Goal: Task Accomplishment & Management: Use online tool/utility

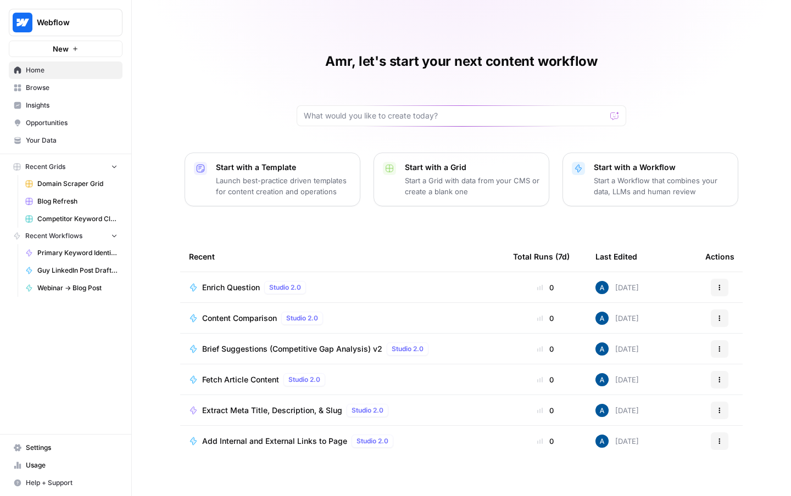
click at [57, 100] on span "Insights" at bounding box center [72, 105] width 92 height 10
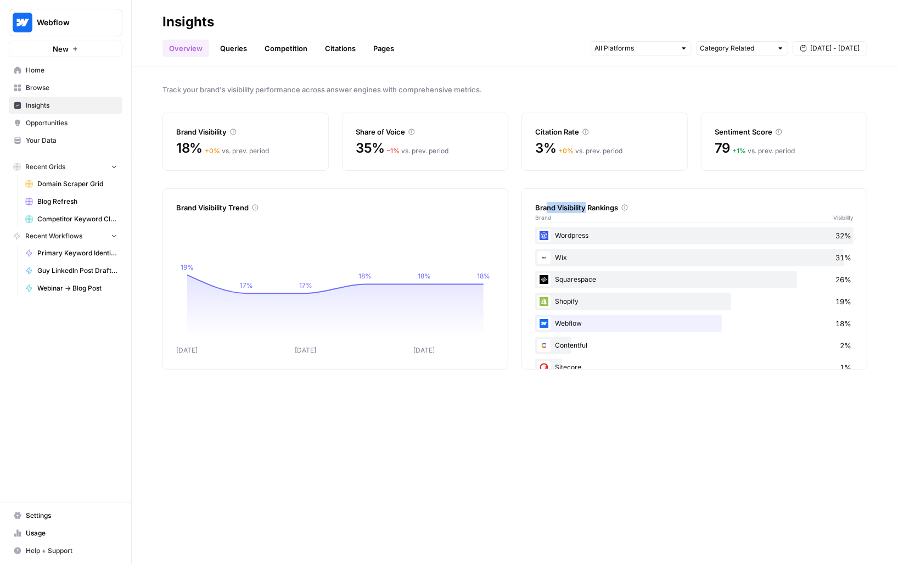
drag, startPoint x: 545, startPoint y: 208, endPoint x: 586, endPoint y: 208, distance: 41.2
click at [586, 208] on div "Brand Visibility Rankings" at bounding box center [694, 207] width 318 height 11
click at [593, 208] on div "Brand Visibility Rankings" at bounding box center [694, 207] width 318 height 11
drag, startPoint x: 177, startPoint y: 148, endPoint x: 203, endPoint y: 148, distance: 25.3
click at [203, 148] on span "18%" at bounding box center [189, 148] width 26 height 18
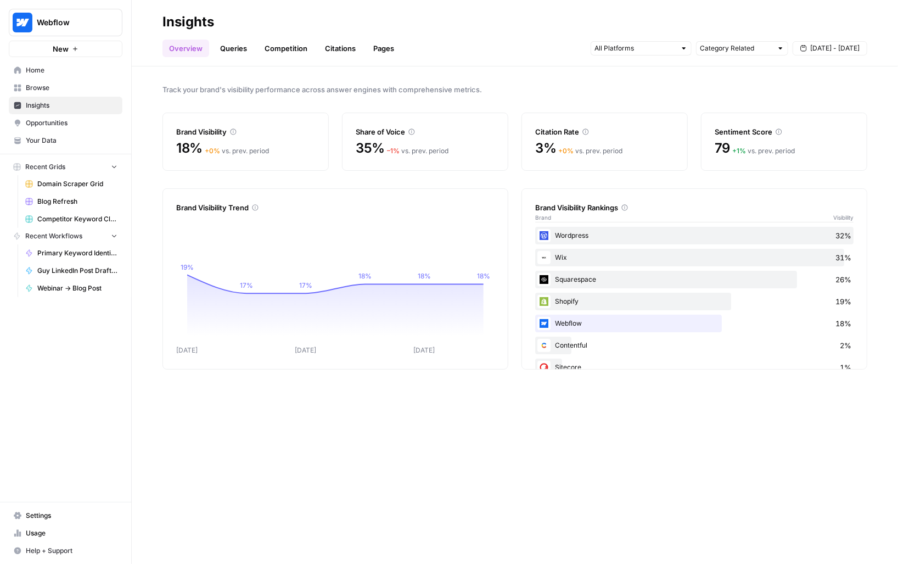
drag, startPoint x: 354, startPoint y: 148, endPoint x: 382, endPoint y: 149, distance: 28.0
click at [382, 149] on div "Share of Voice 35% – 1 % vs. prev. period" at bounding box center [425, 142] width 166 height 58
click at [349, 149] on div "Share of Voice 35% – 1 % vs. prev. period" at bounding box center [425, 142] width 166 height 58
drag, startPoint x: 349, startPoint y: 149, endPoint x: 378, endPoint y: 149, distance: 29.1
click at [378, 149] on div "Share of Voice 35% – 1 % vs. prev. period" at bounding box center [425, 142] width 166 height 58
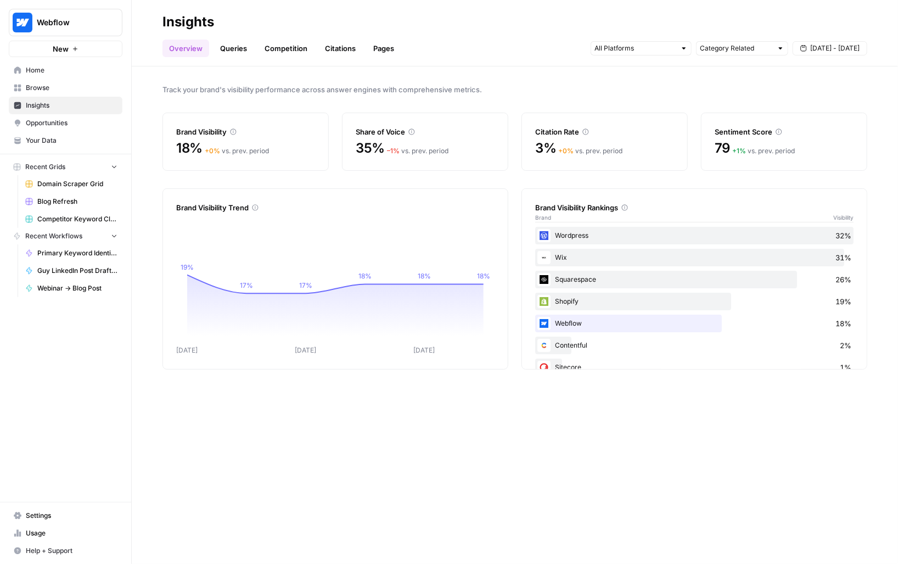
click at [226, 55] on link "Queries" at bounding box center [234, 49] width 40 height 18
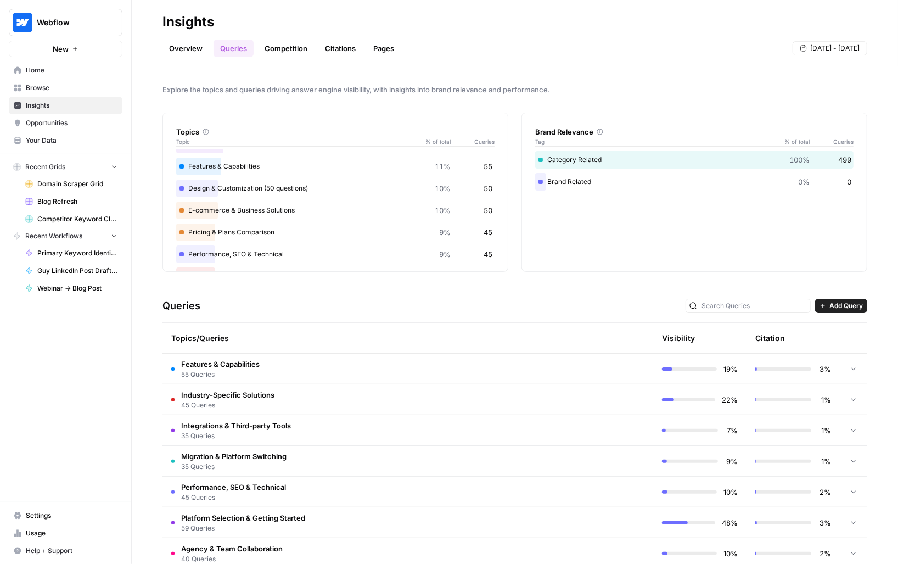
scroll to position [26, 0]
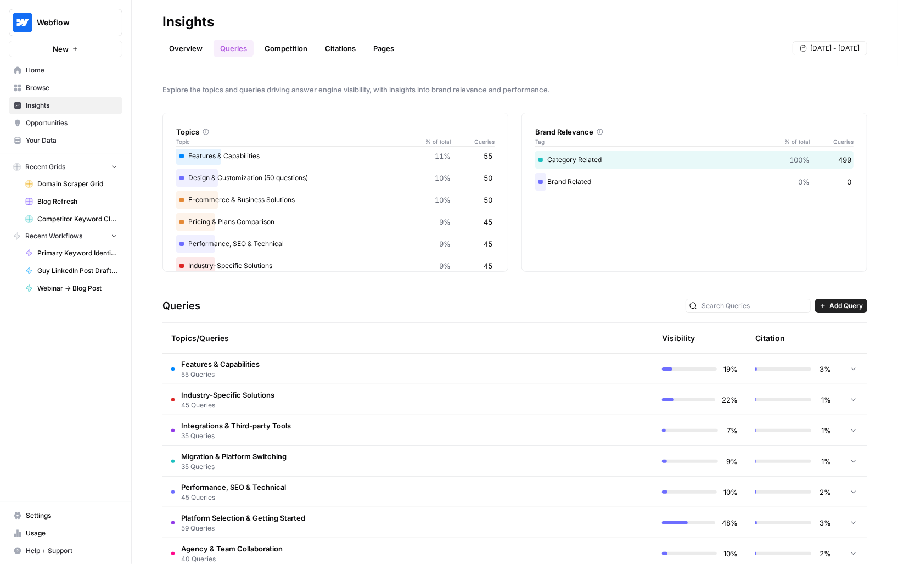
drag, startPoint x: 205, startPoint y: 181, endPoint x: 213, endPoint y: 181, distance: 8.2
click at [213, 181] on div "Design & Customization (50 questions) 10% 50" at bounding box center [335, 178] width 318 height 18
drag, startPoint x: 187, startPoint y: 197, endPoint x: 216, endPoint y: 197, distance: 29.6
click at [216, 197] on div "E-commerce & Business Solutions 10% 50" at bounding box center [335, 200] width 318 height 18
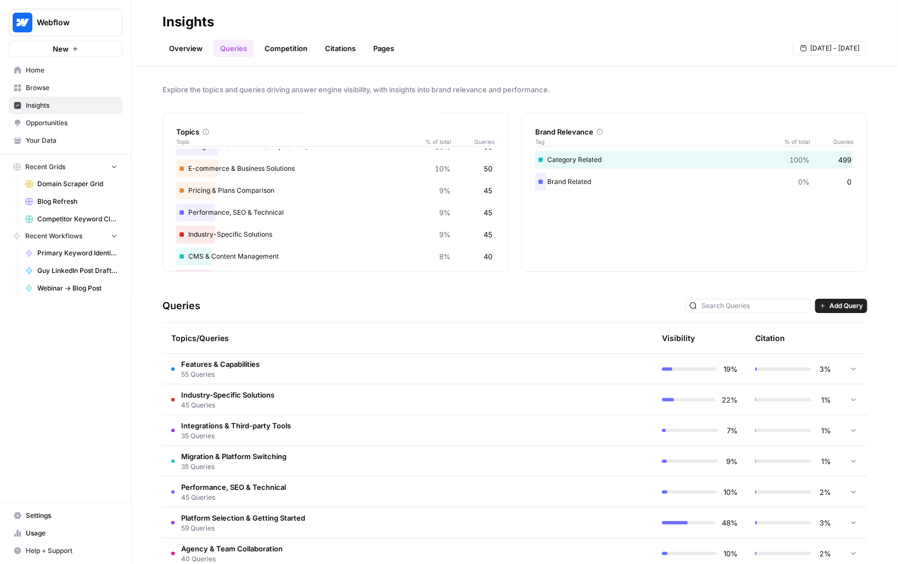
scroll to position [72, 0]
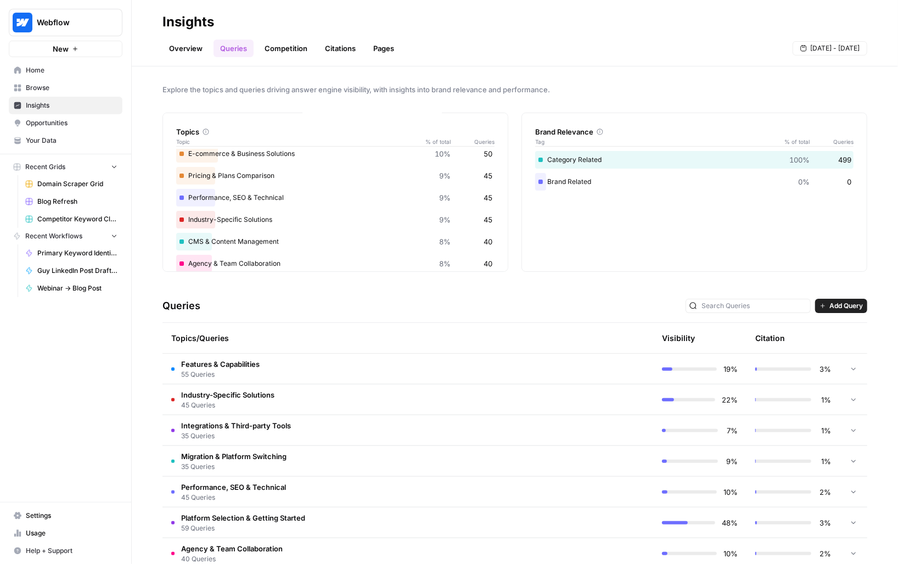
drag, startPoint x: 188, startPoint y: 220, endPoint x: 214, endPoint y: 220, distance: 25.3
click at [214, 220] on div "Industry-Specific Solutions 9% 45" at bounding box center [335, 220] width 318 height 18
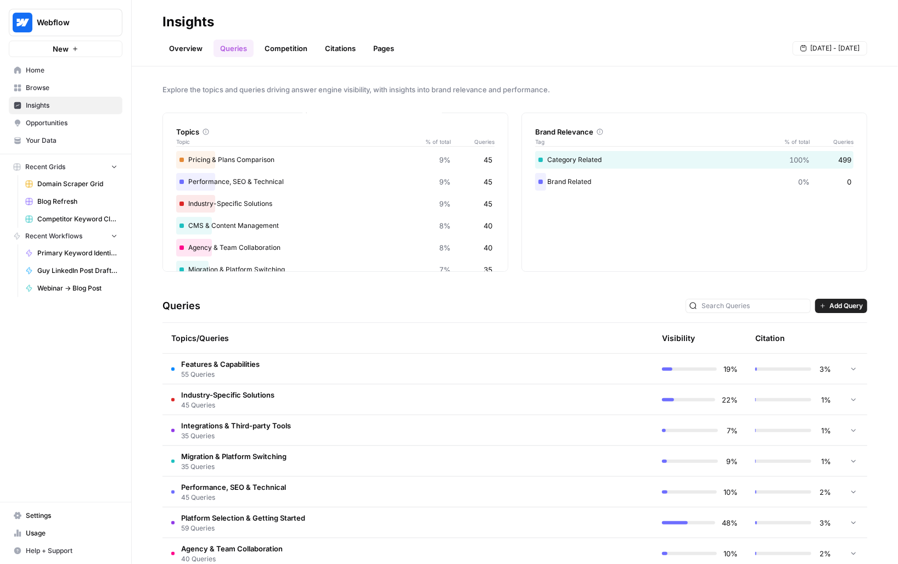
drag, startPoint x: 189, startPoint y: 227, endPoint x: 212, endPoint y: 227, distance: 23.6
click at [212, 227] on div "CMS & Content Management 8% 40" at bounding box center [335, 226] width 318 height 18
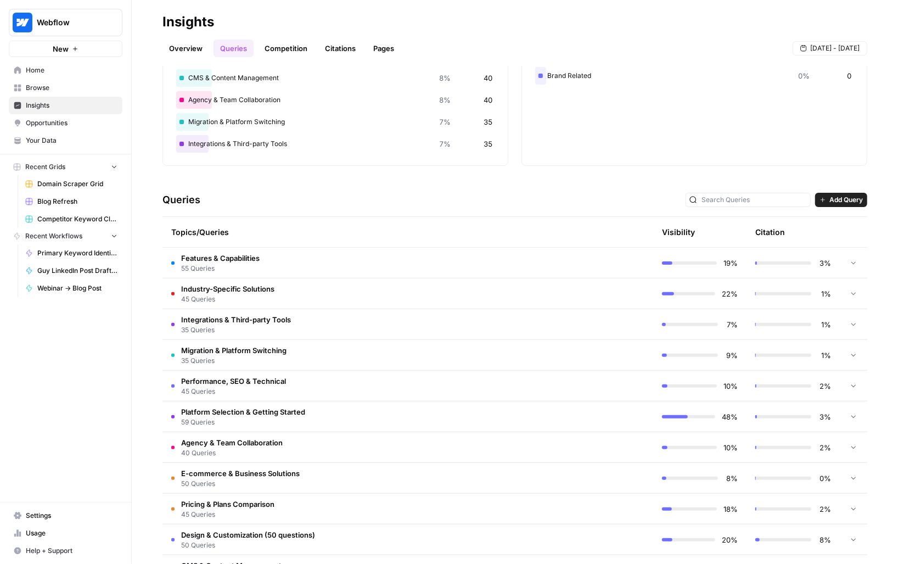
scroll to position [145, 0]
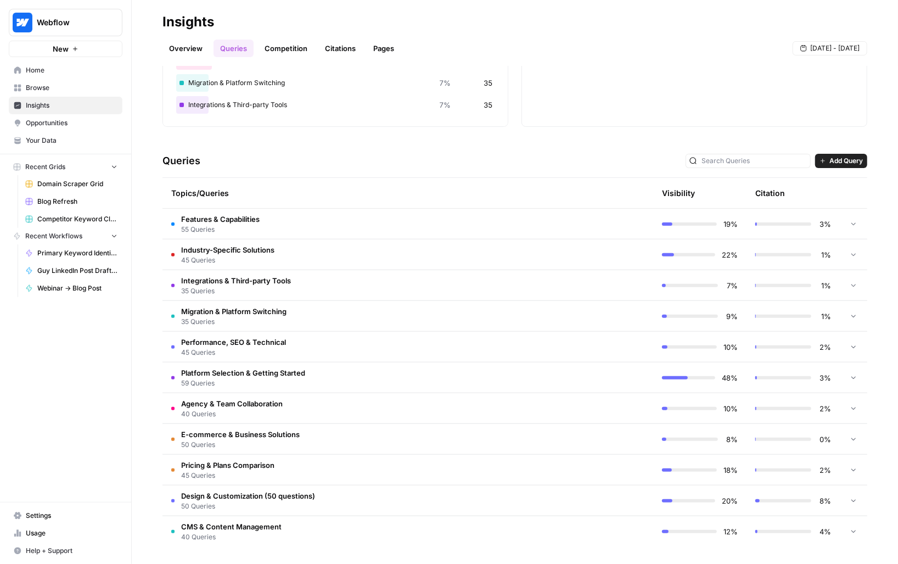
click at [345, 377] on td "Platform Selection & Getting Started 59 Queries" at bounding box center [361, 377] width 397 height 30
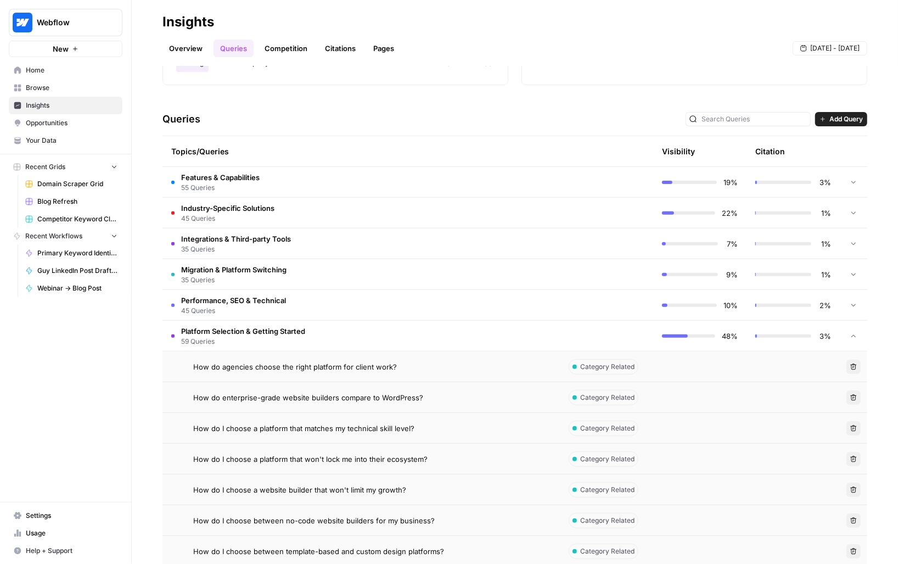
scroll to position [196, 0]
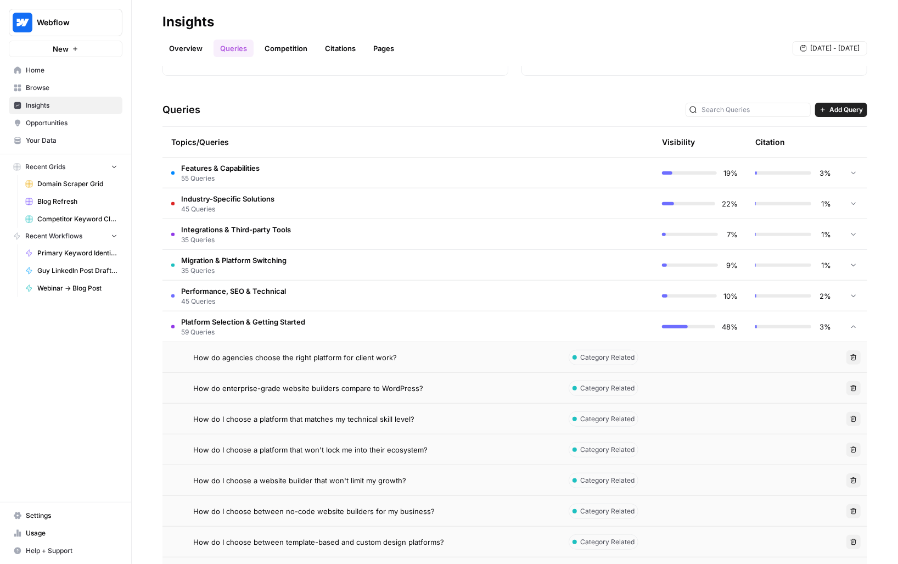
click at [352, 355] on span "How do agencies choose the right platform for client work?" at bounding box center [295, 357] width 204 height 11
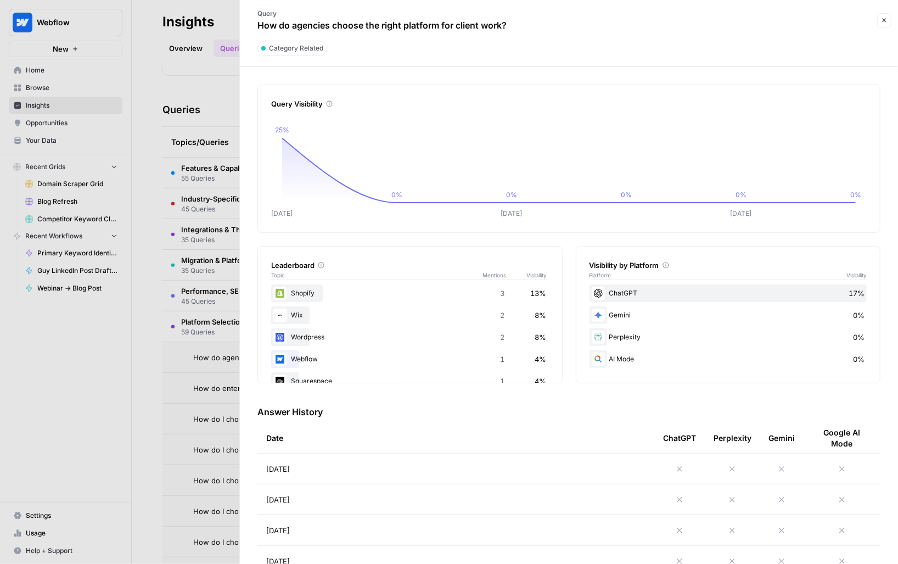
drag, startPoint x: 264, startPoint y: 29, endPoint x: 345, endPoint y: 29, distance: 81.8
click at [345, 29] on p "How do agencies choose the right platform for client work?" at bounding box center [381, 25] width 249 height 13
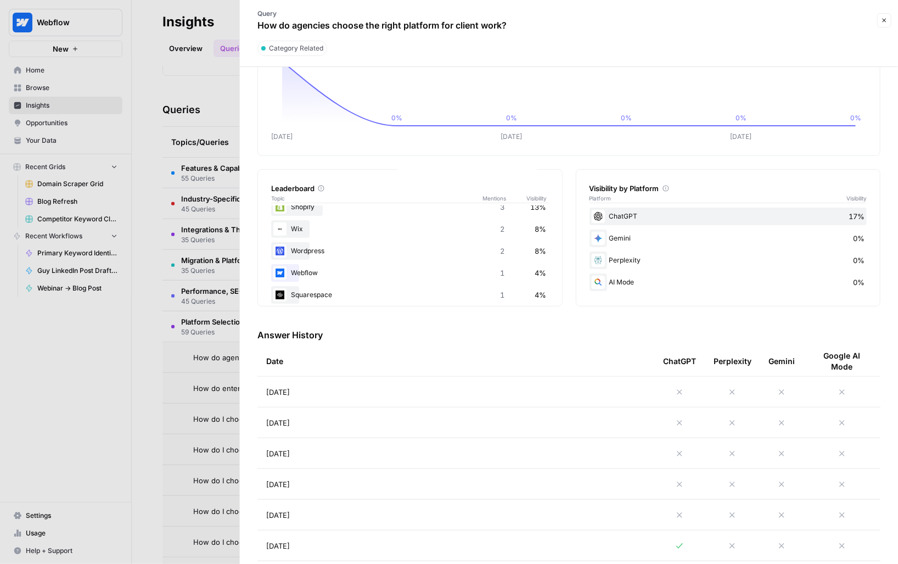
scroll to position [9, 0]
drag, startPoint x: 603, startPoint y: 223, endPoint x: 641, endPoint y: 224, distance: 37.9
click at [641, 224] on div "ChatGPT 17%" at bounding box center [729, 217] width 278 height 18
drag, startPoint x: 621, startPoint y: 213, endPoint x: 645, endPoint y: 213, distance: 23.1
click at [644, 213] on div "ChatGPT 17%" at bounding box center [729, 217] width 278 height 18
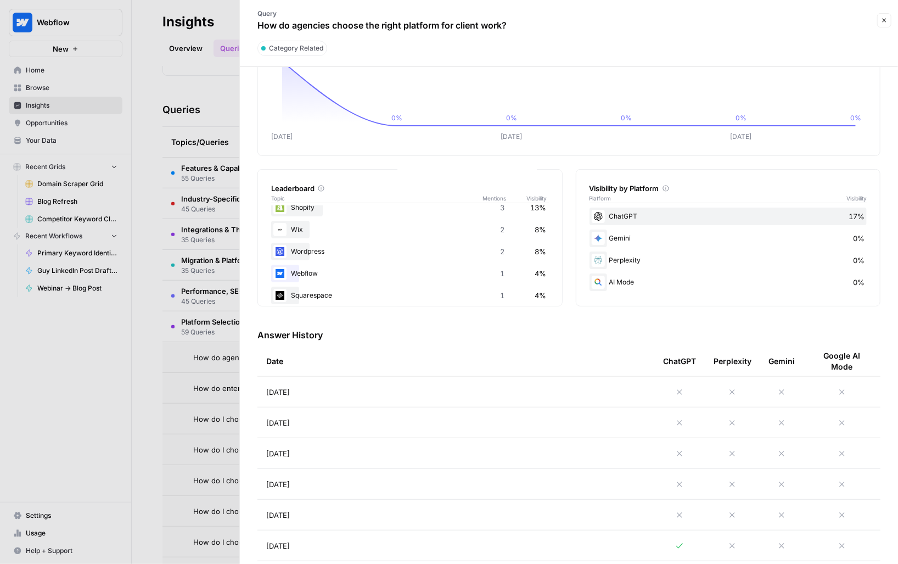
drag, startPoint x: 612, startPoint y: 234, endPoint x: 647, endPoint y: 279, distance: 57.4
click at [647, 279] on div "ChatGPT 17% Gemini 0% Perplexity 0% AI Mode 0%" at bounding box center [729, 249] width 278 height 83
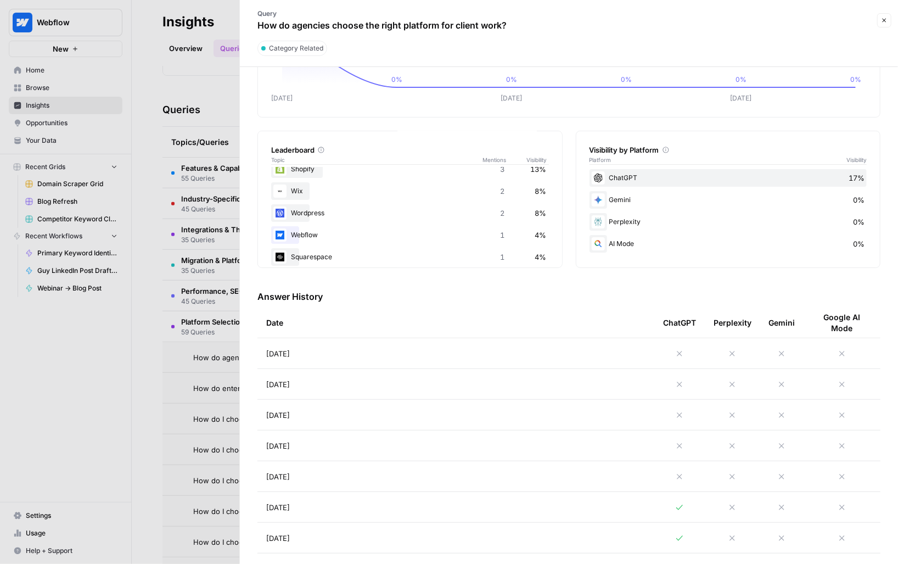
scroll to position [133, 0]
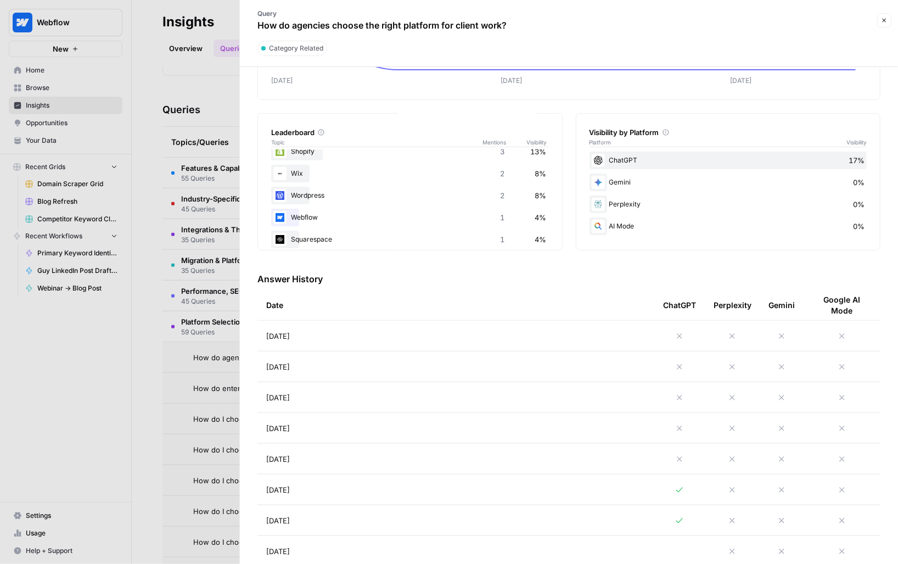
click at [158, 404] on div at bounding box center [449, 282] width 898 height 564
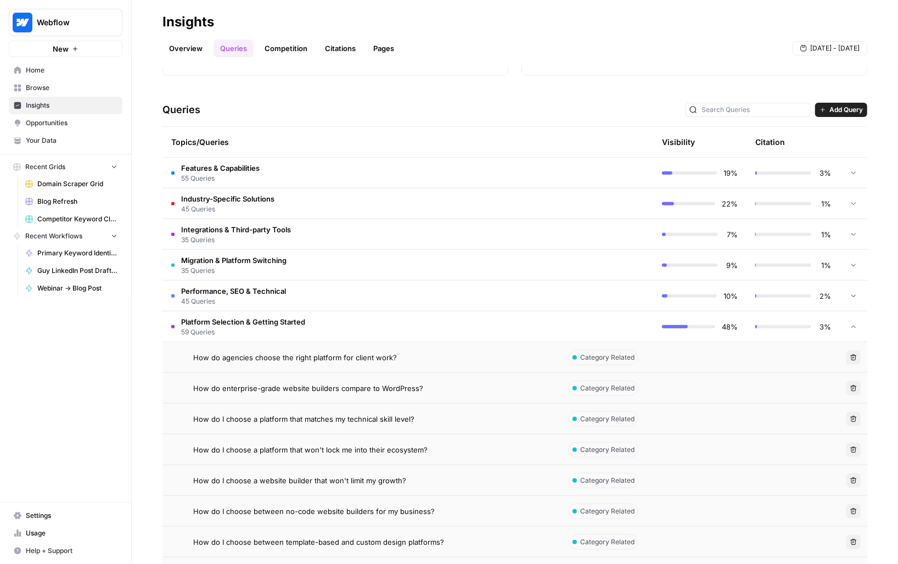
click at [279, 55] on link "Competition" at bounding box center [286, 49] width 56 height 18
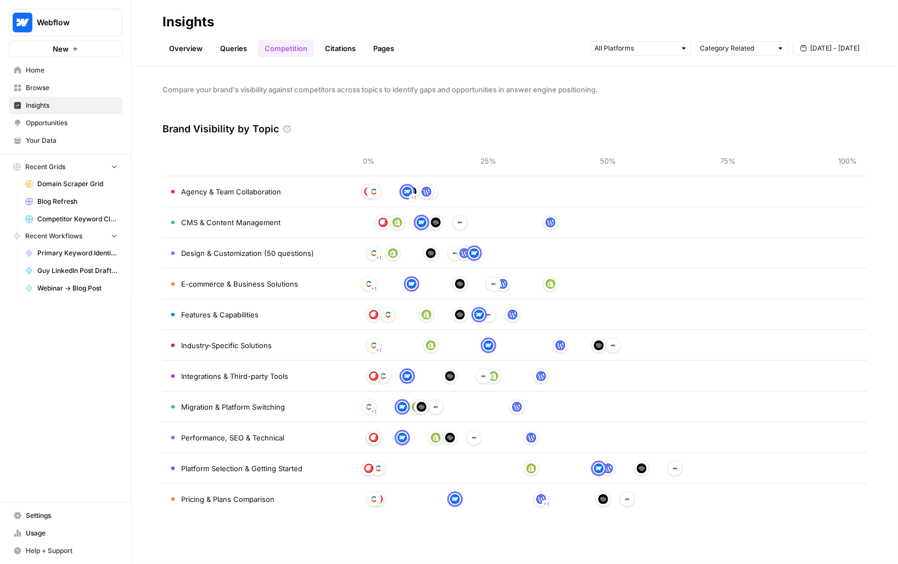
drag, startPoint x: 198, startPoint y: 233, endPoint x: 267, endPoint y: 233, distance: 69.2
click at [267, 233] on td "CMS & Content Management" at bounding box center [256, 222] width 187 height 30
click at [340, 51] on link "Citations" at bounding box center [340, 49] width 44 height 18
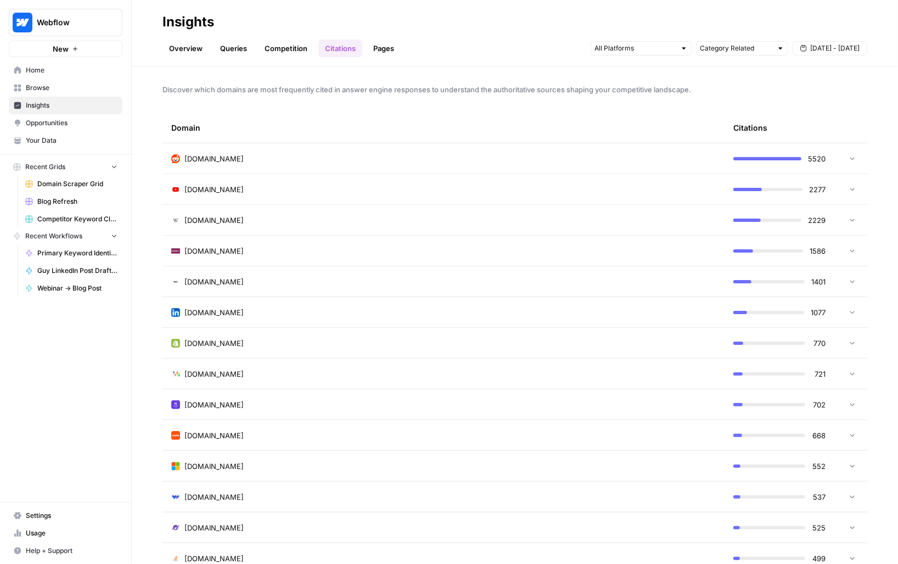
click at [382, 57] on link "Pages" at bounding box center [384, 49] width 34 height 18
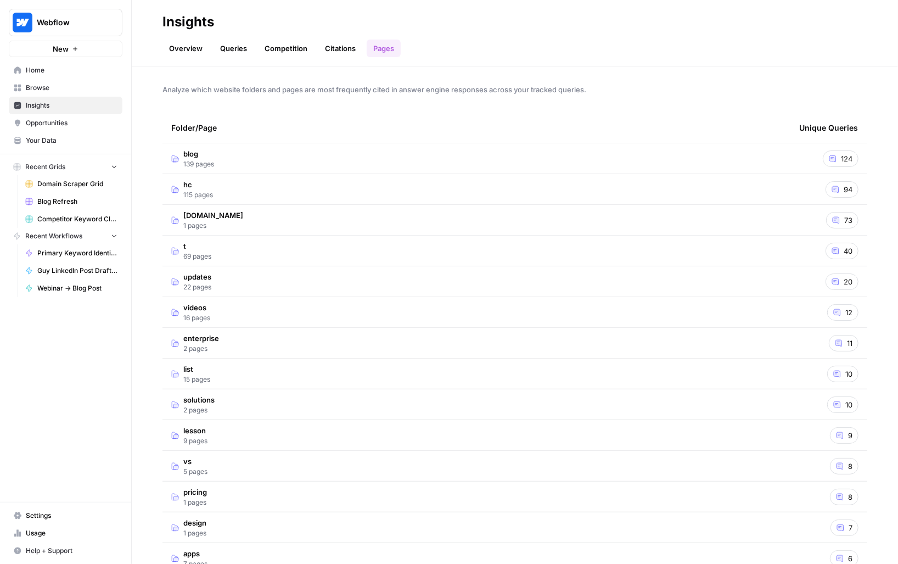
click at [82, 126] on span "Opportunities" at bounding box center [72, 123] width 92 height 10
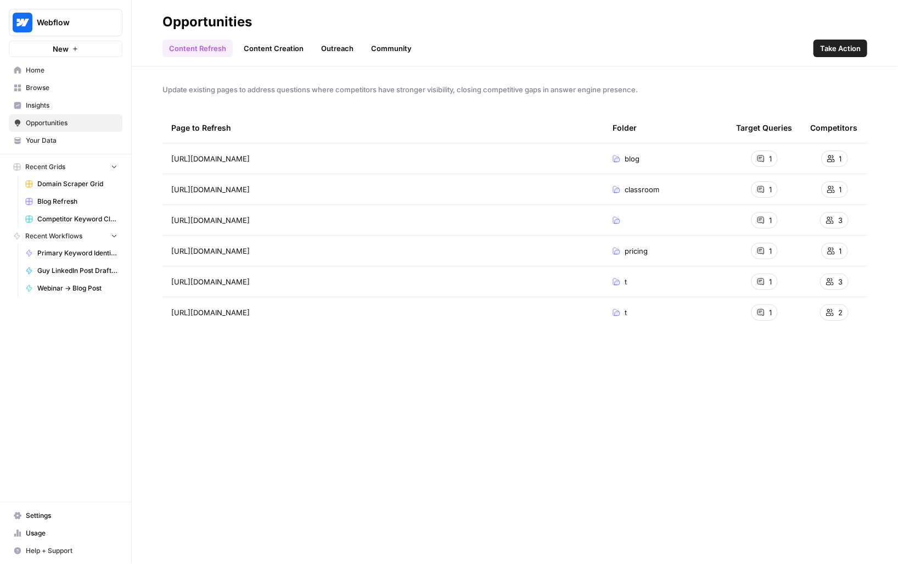
click at [268, 51] on link "Content Creation" at bounding box center [273, 49] width 73 height 18
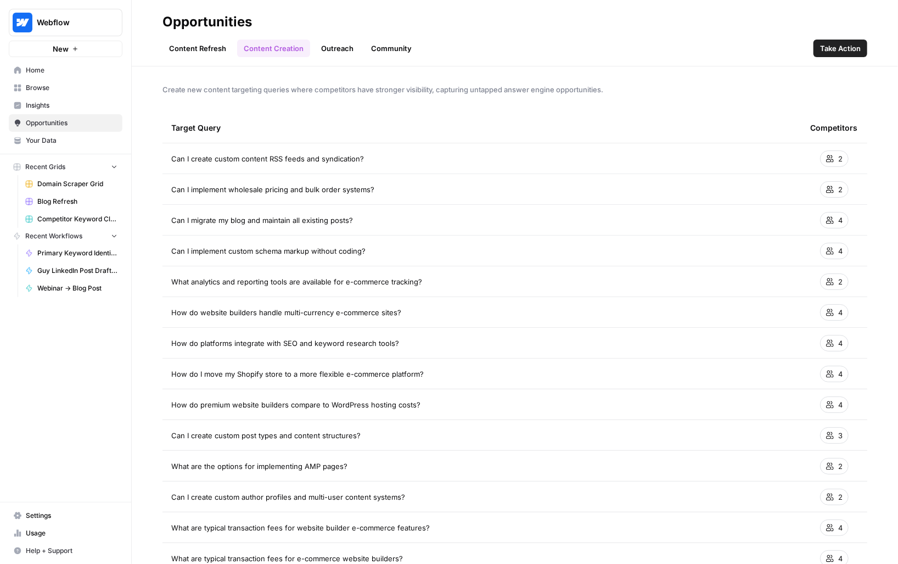
click at [337, 49] on link "Outreach" at bounding box center [338, 49] width 46 height 18
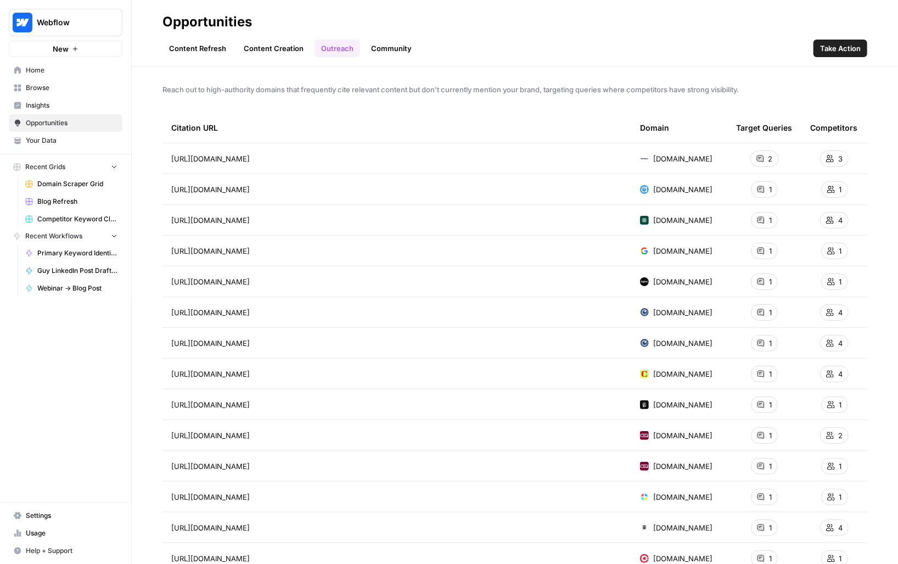
click at [196, 51] on link "Content Refresh" at bounding box center [198, 49] width 70 height 18
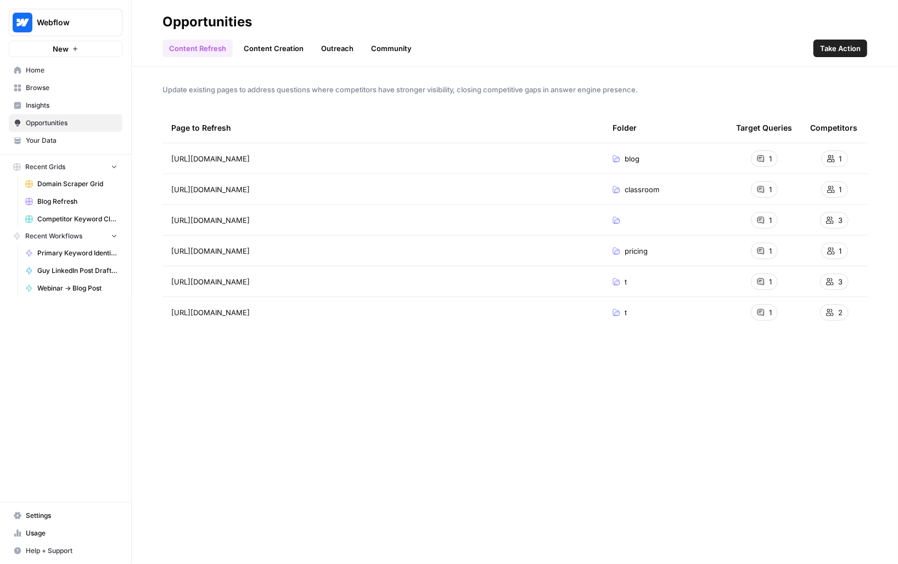
click at [278, 54] on link "Content Creation" at bounding box center [273, 49] width 73 height 18
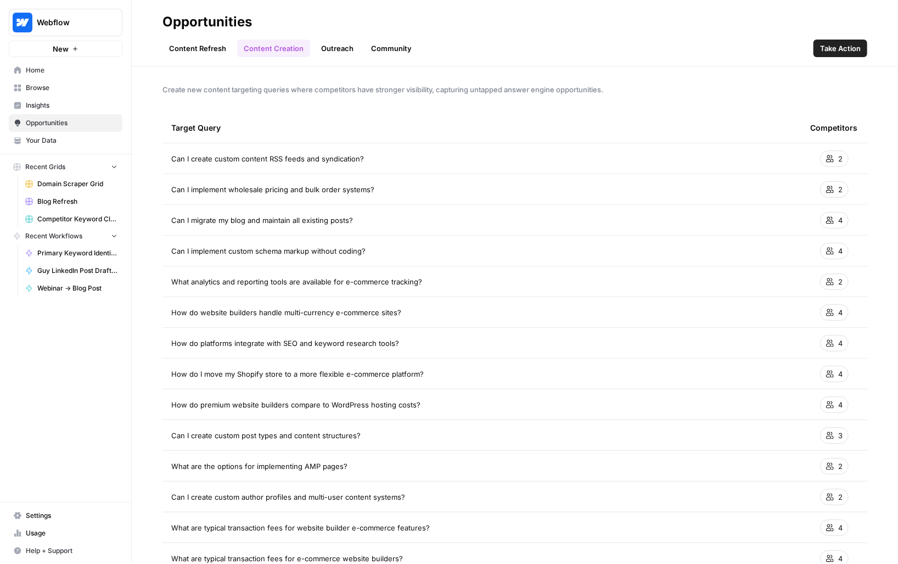
click at [354, 52] on link "Outreach" at bounding box center [338, 49] width 46 height 18
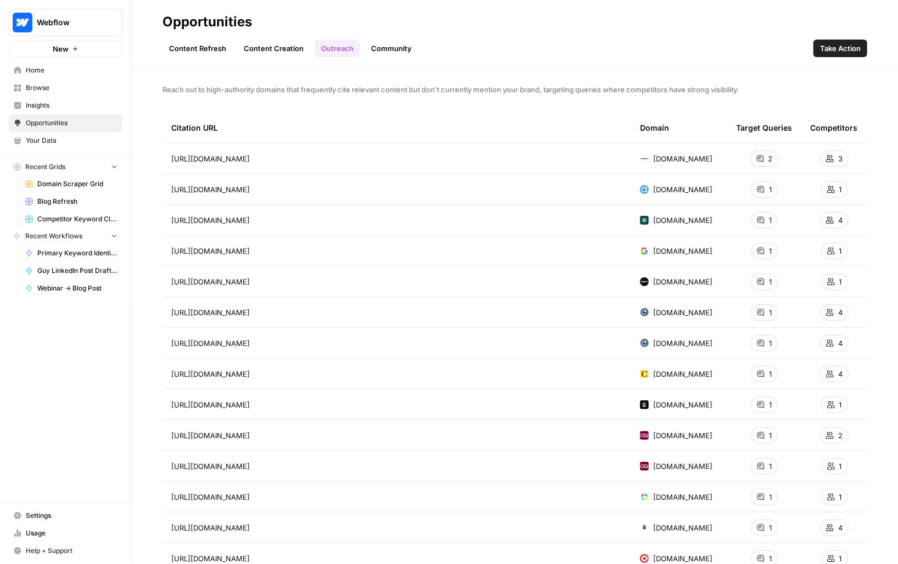
click at [63, 88] on span "Browse" at bounding box center [72, 88] width 92 height 10
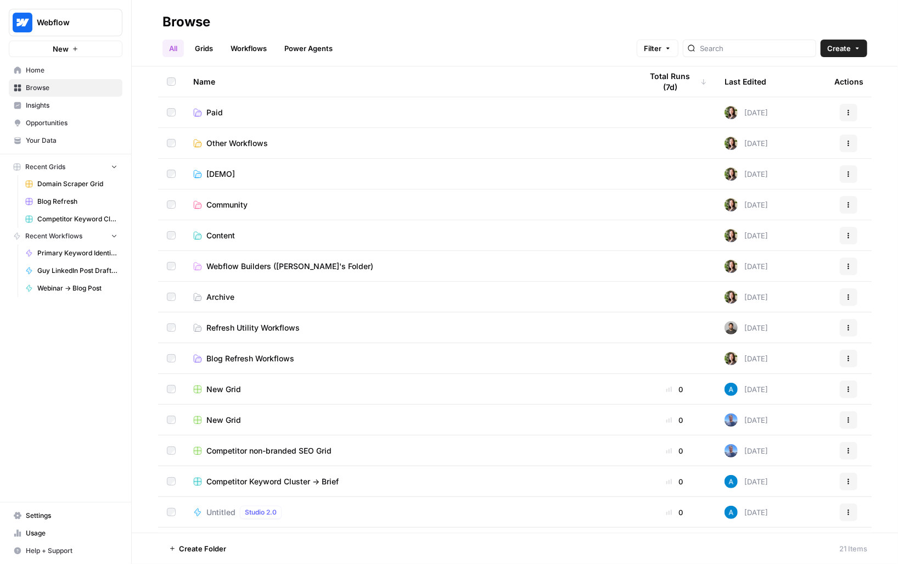
click at [65, 120] on span "Opportunities" at bounding box center [72, 123] width 92 height 10
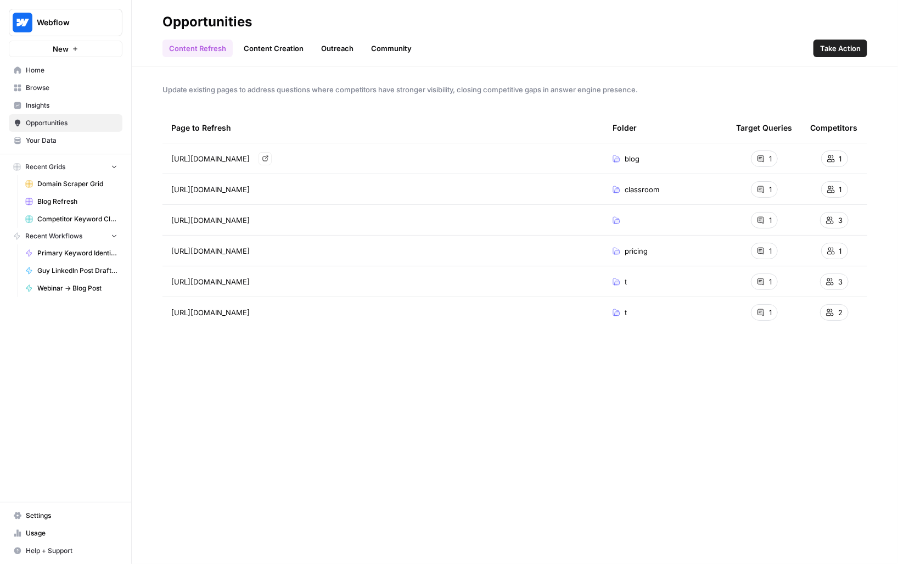
drag, startPoint x: 228, startPoint y: 259, endPoint x: 264, endPoint y: 338, distance: 86.5
click at [264, 338] on div "Page to Refresh Folder Target Queries Competitors [URL][DOMAIN_NAME] Go to page…" at bounding box center [515, 330] width 705 height 434
click at [429, 381] on div "Page to Refresh Folder Target Queries Competitors [URL][DOMAIN_NAME] blog 1 1 […" at bounding box center [515, 330] width 705 height 434
click at [62, 92] on span "Browse" at bounding box center [72, 88] width 92 height 10
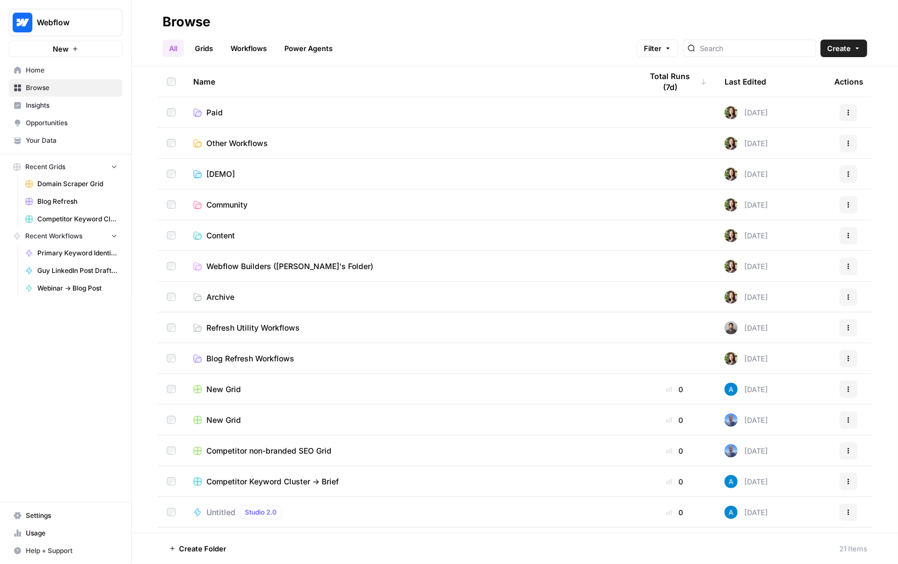
click at [64, 120] on span "Opportunities" at bounding box center [72, 123] width 92 height 10
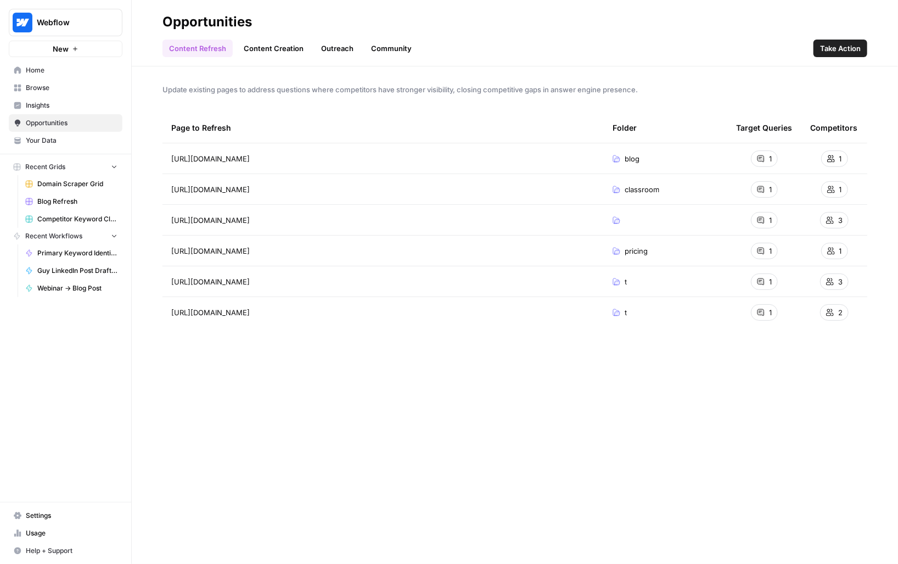
click at [71, 93] on link "Browse" at bounding box center [66, 88] width 114 height 18
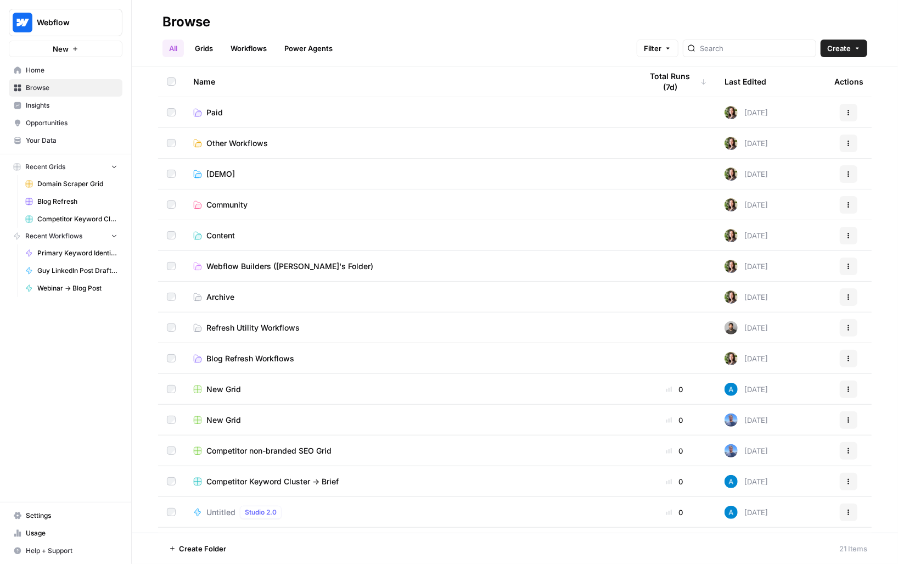
scroll to position [70, 0]
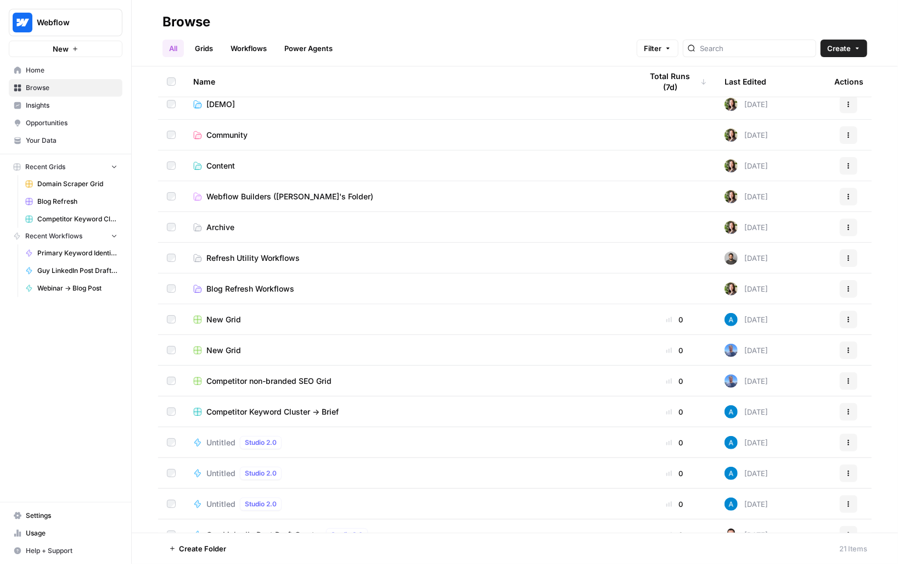
click at [243, 379] on span "Competitor non-branded SEO Grid" at bounding box center [268, 381] width 125 height 11
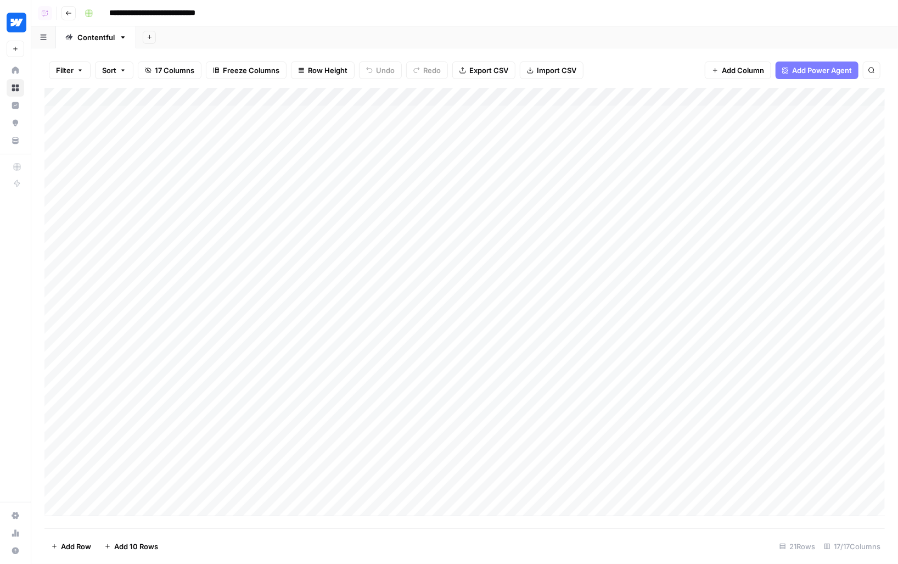
drag, startPoint x: 166, startPoint y: 124, endPoint x: 206, endPoint y: 447, distance: 326.3
click at [206, 446] on div "Add Column" at bounding box center [464, 302] width 841 height 428
click at [451, 92] on div "Add Column" at bounding box center [464, 302] width 841 height 428
click at [548, 115] on div "Add Column" at bounding box center [464, 302] width 841 height 428
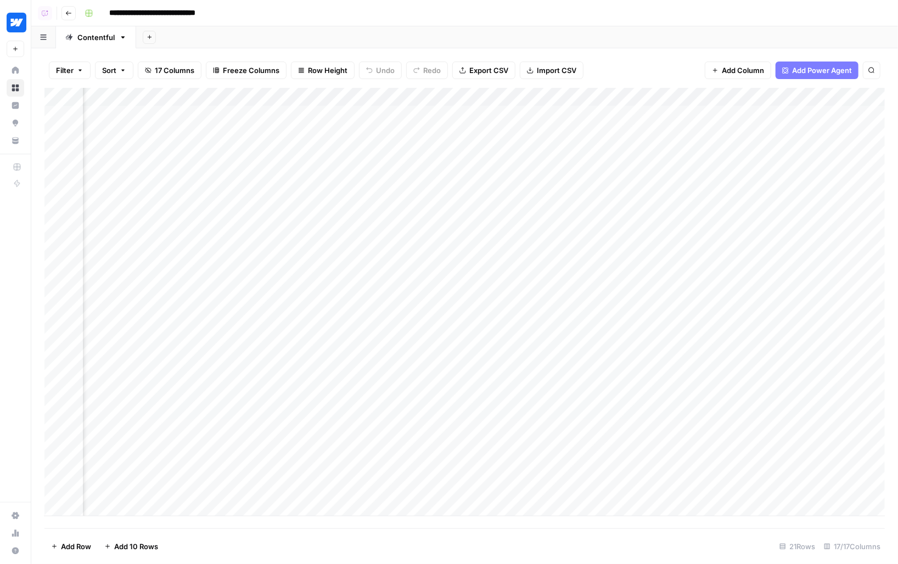
click at [399, 110] on div "Add Column" at bounding box center [464, 302] width 841 height 428
drag, startPoint x: 402, startPoint y: 114, endPoint x: 399, endPoint y: 282, distance: 168.0
click at [399, 282] on div "Add Column" at bounding box center [464, 302] width 841 height 428
drag, startPoint x: 542, startPoint y: 111, endPoint x: 733, endPoint y: 111, distance: 191.1
click at [733, 111] on div "Add Column" at bounding box center [464, 302] width 841 height 428
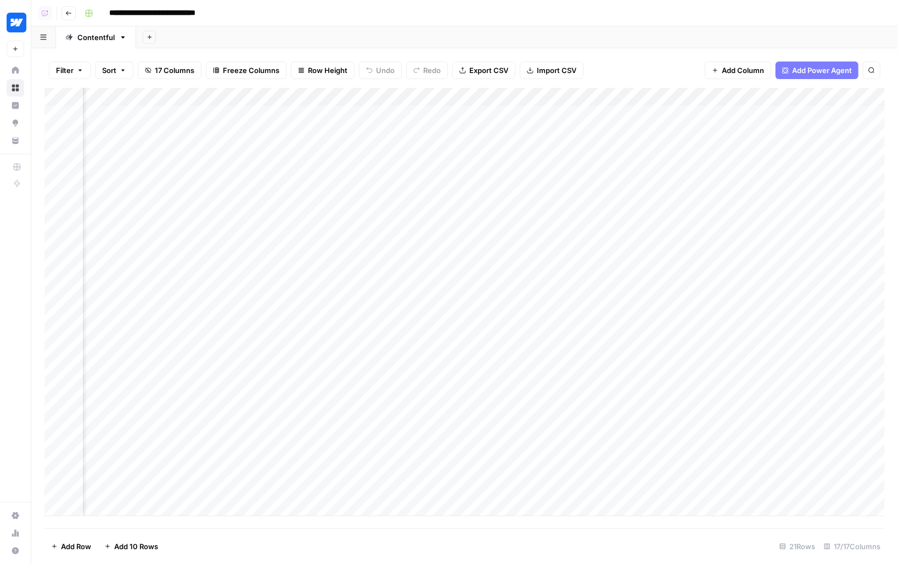
scroll to position [0, 44]
click at [66, 15] on icon "button" at bounding box center [68, 13] width 7 height 7
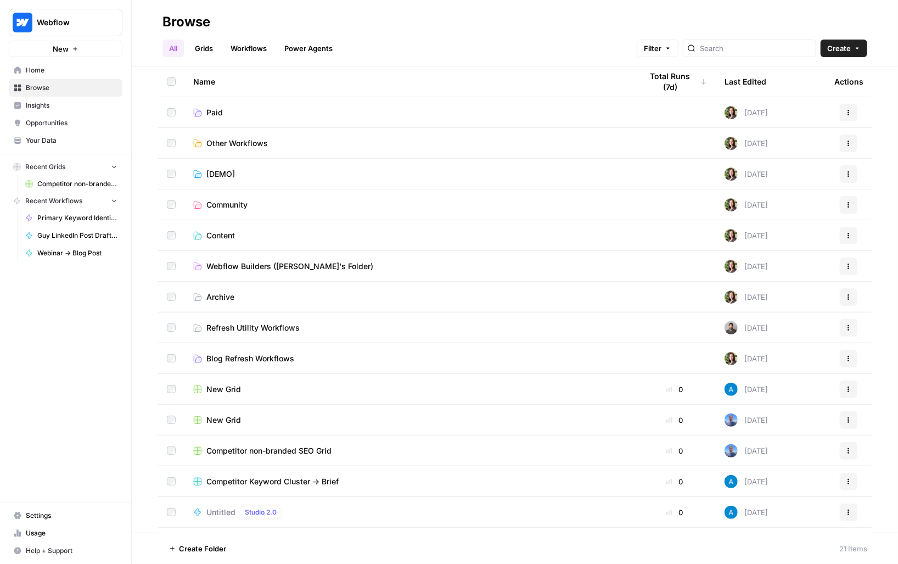
click at [210, 238] on span "Content" at bounding box center [220, 235] width 29 height 11
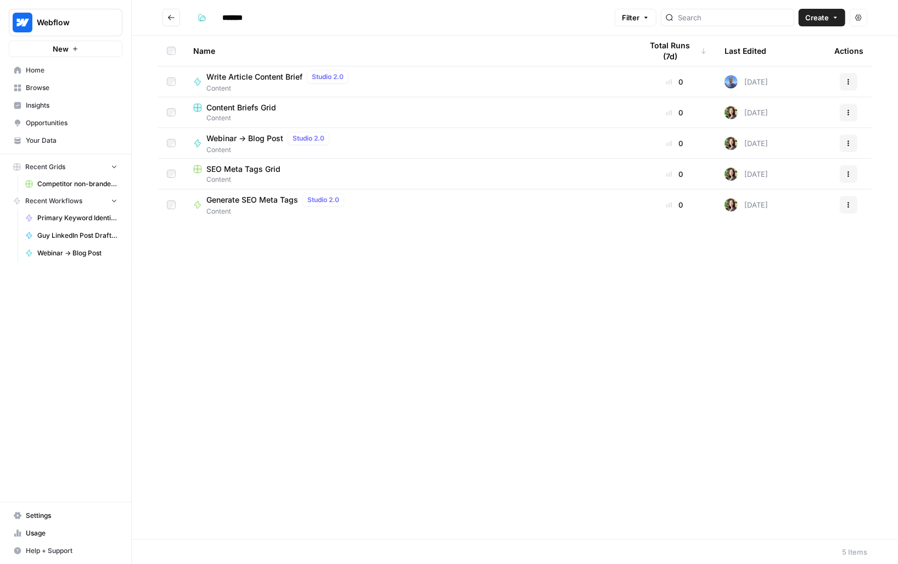
click at [250, 136] on span "Webinar -> Blog Post" at bounding box center [244, 138] width 77 height 11
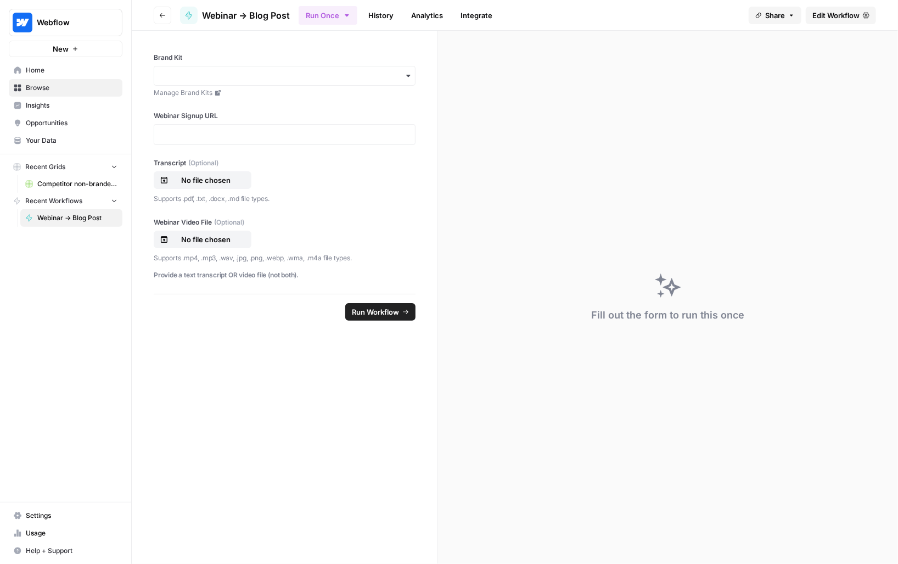
click at [827, 16] on span "Edit Workflow" at bounding box center [836, 15] width 47 height 11
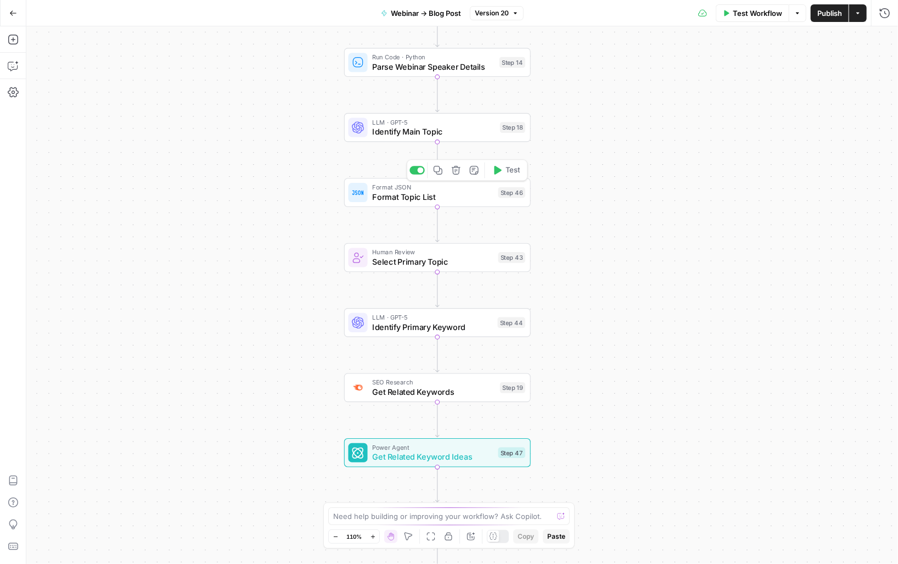
click at [380, 141] on div "LLM · GPT-5 Identify Main Topic Step 18 Copy step Delete step Add Note Test" at bounding box center [437, 127] width 187 height 29
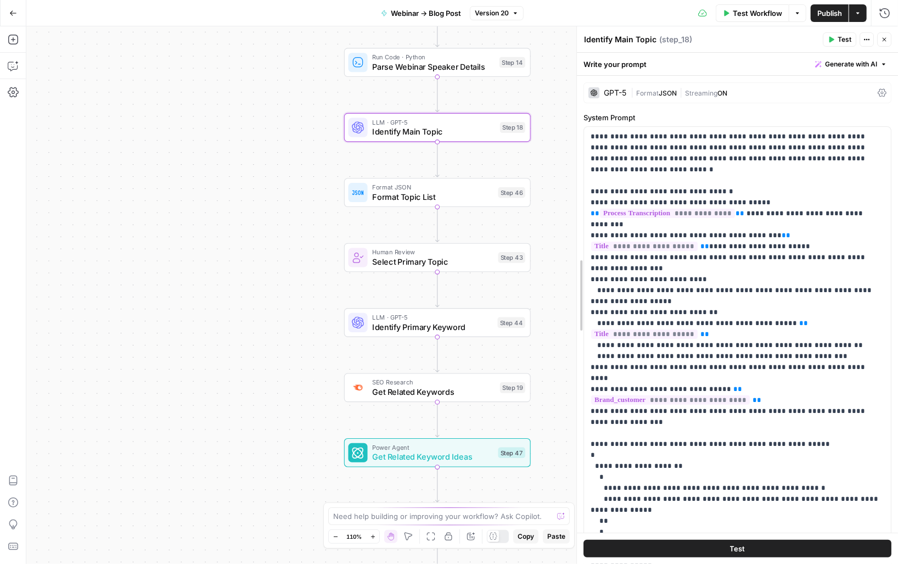
drag, startPoint x: 684, startPoint y: 289, endPoint x: 564, endPoint y: 299, distance: 120.1
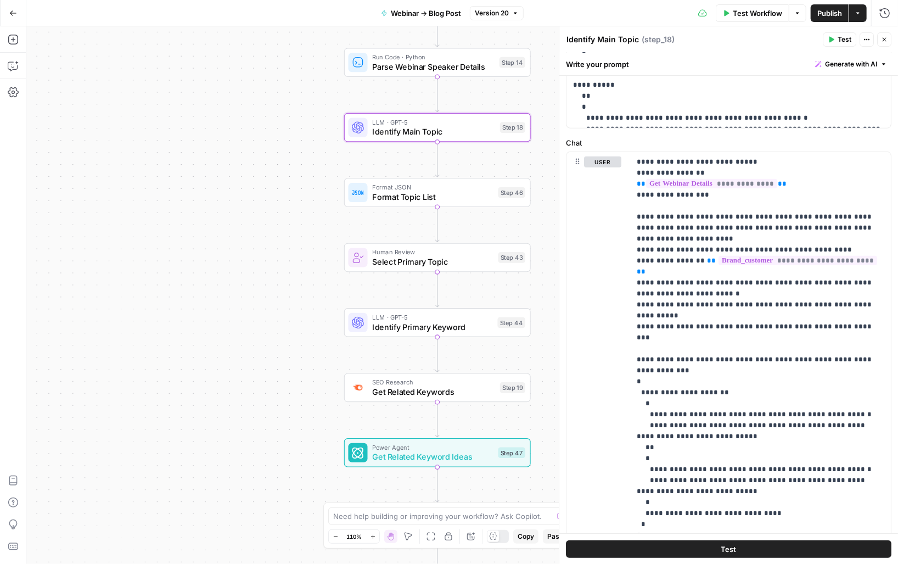
scroll to position [462, 0]
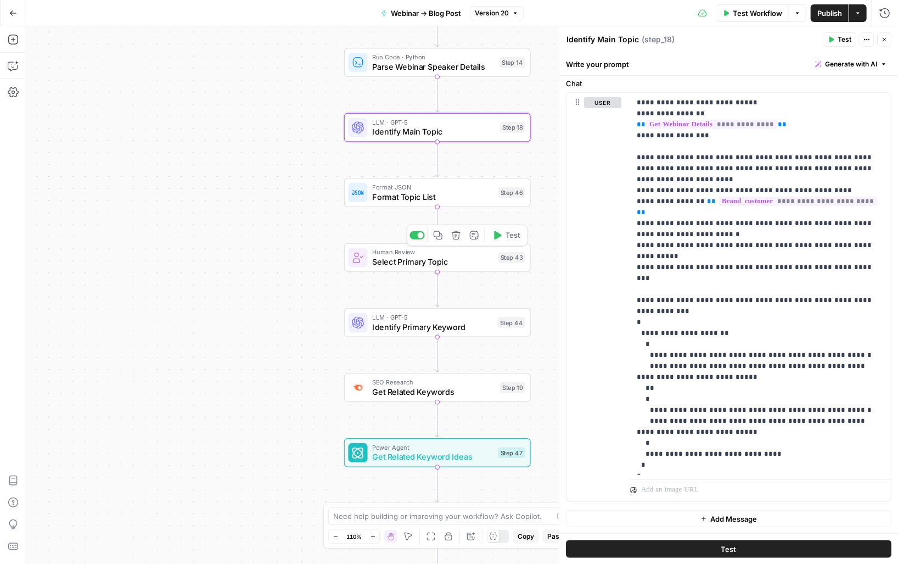
click at [380, 199] on span "Format Topic List" at bounding box center [432, 197] width 121 height 12
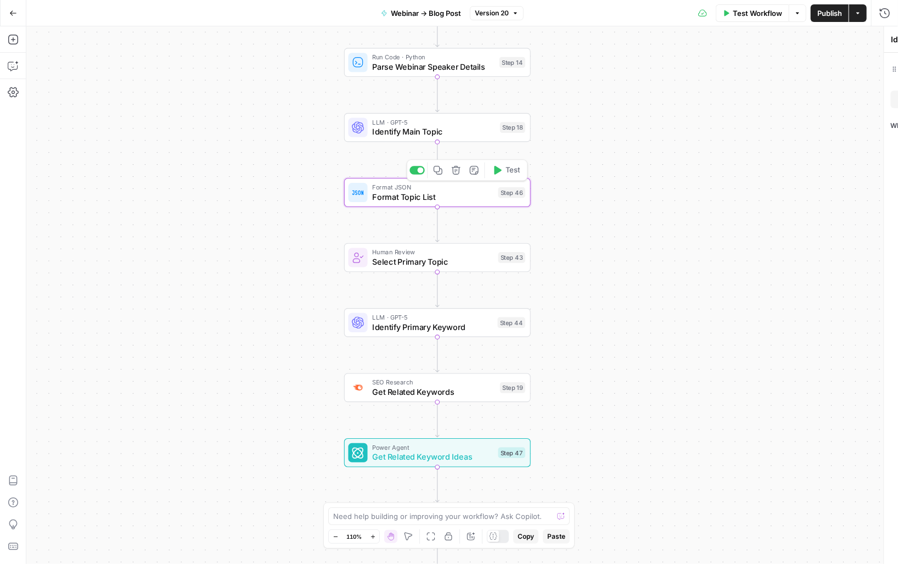
type textarea "Format Topic List"
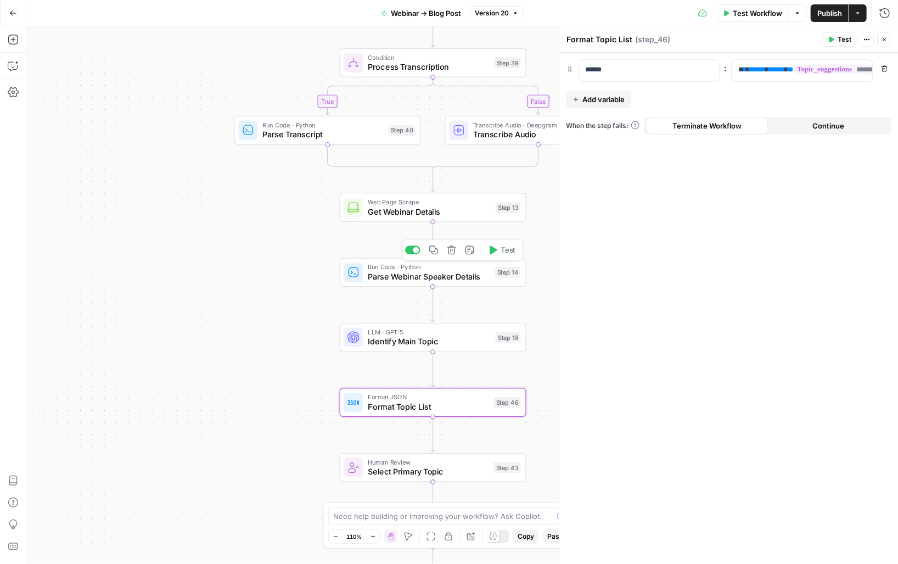
click at [363, 283] on div "Run Code · Python Parse Webinar Speaker Details Step 14 Copy step Delete step A…" at bounding box center [433, 272] width 187 height 29
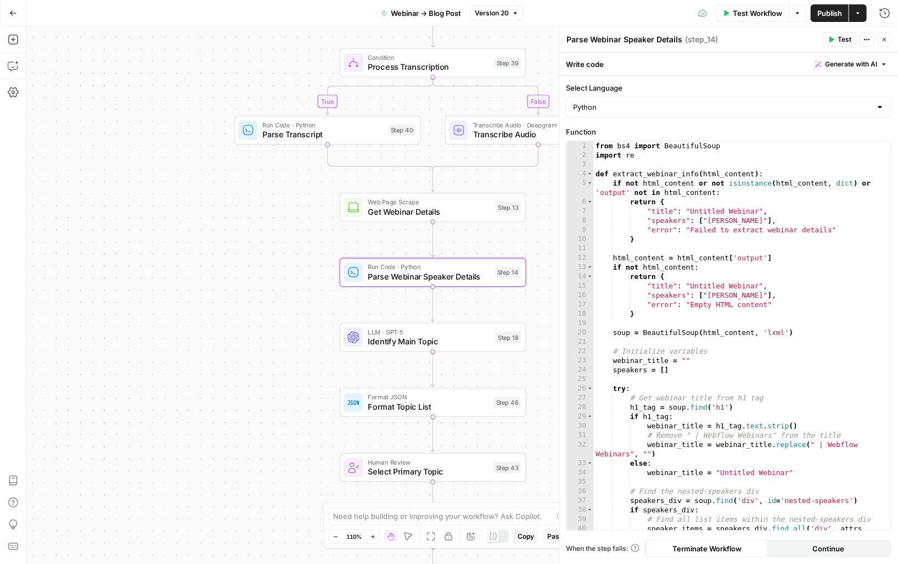
click at [887, 36] on icon "button" at bounding box center [884, 39] width 7 height 7
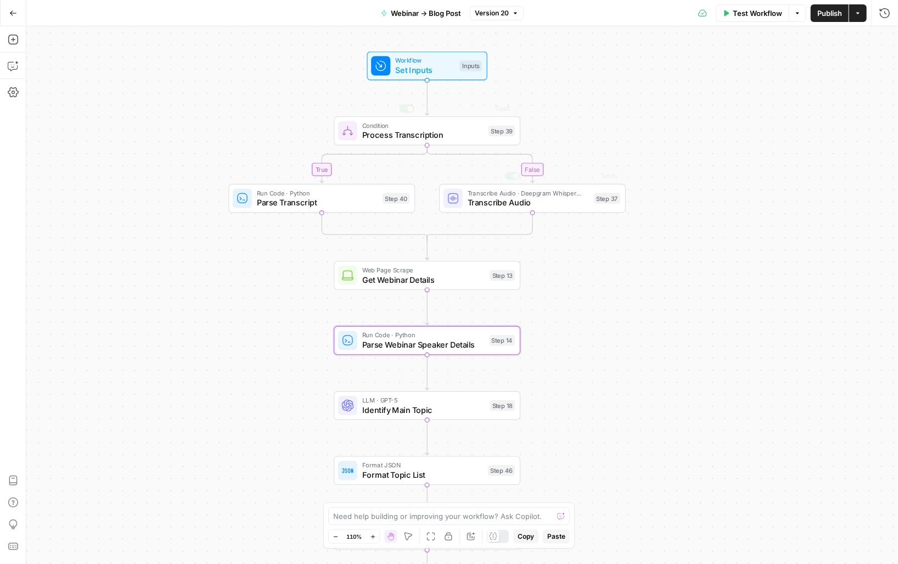
click at [466, 220] on div "true false true false Workflow Set Inputs Inputs Condition Process Transcriptio…" at bounding box center [462, 294] width 872 height 537
click at [474, 205] on span "Transcribe Audio" at bounding box center [529, 203] width 122 height 12
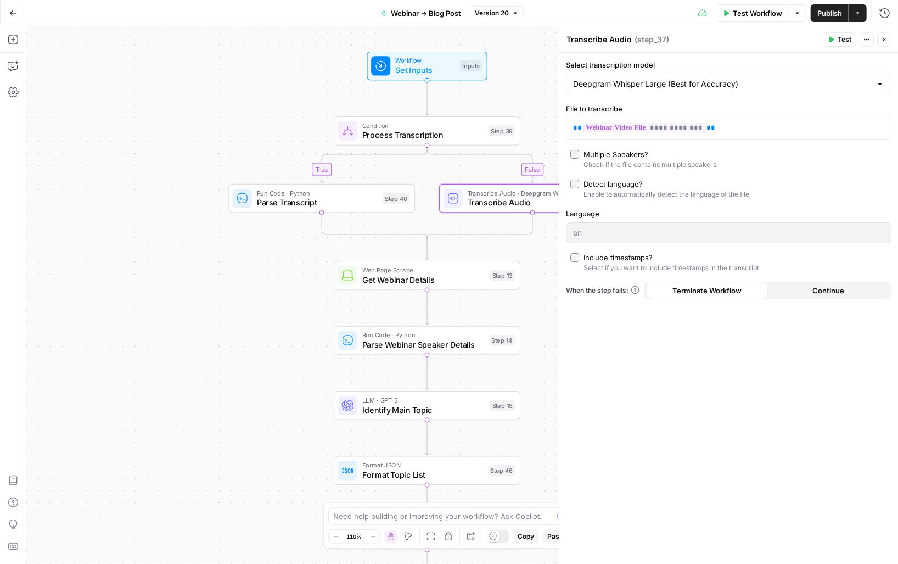
click at [889, 37] on button "Close" at bounding box center [884, 39] width 14 height 14
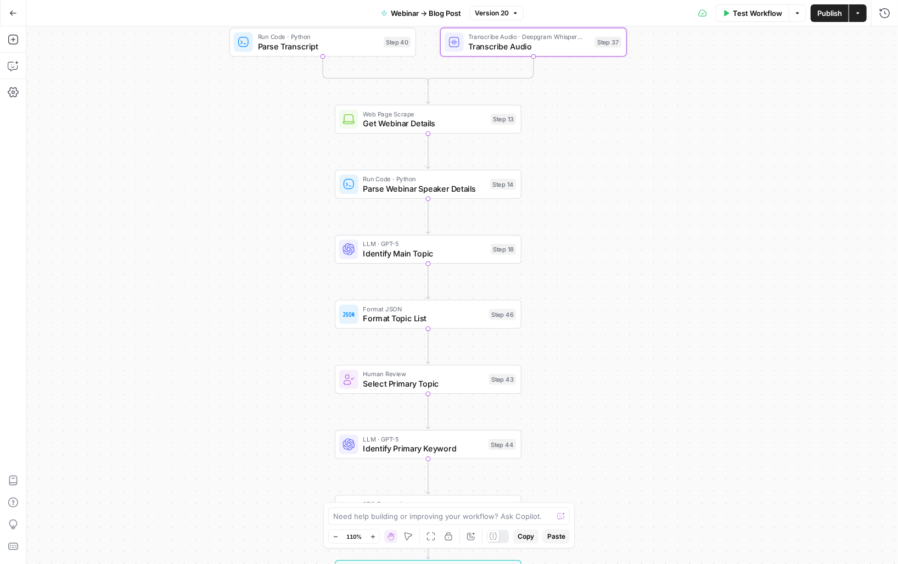
click at [591, 170] on div "true false true false Workflow Set Inputs Inputs Condition Process Transcriptio…" at bounding box center [462, 294] width 872 height 537
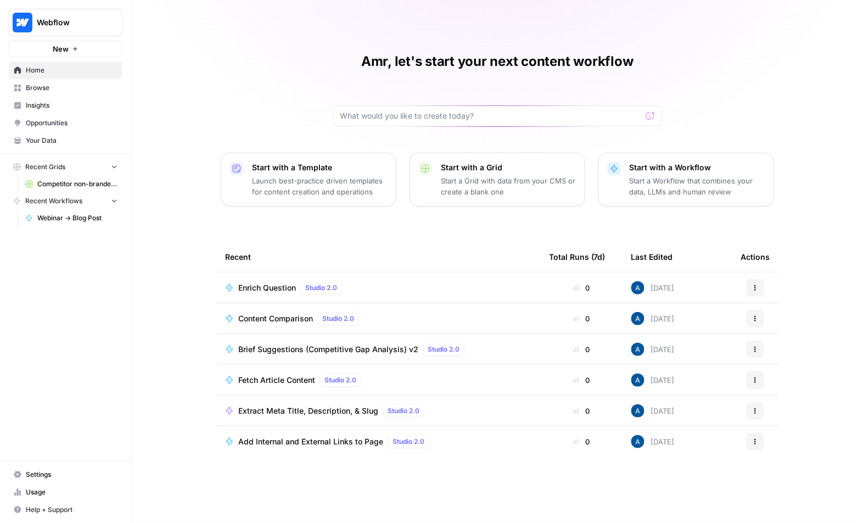
click at [62, 21] on span "Webflow" at bounding box center [70, 22] width 66 height 11
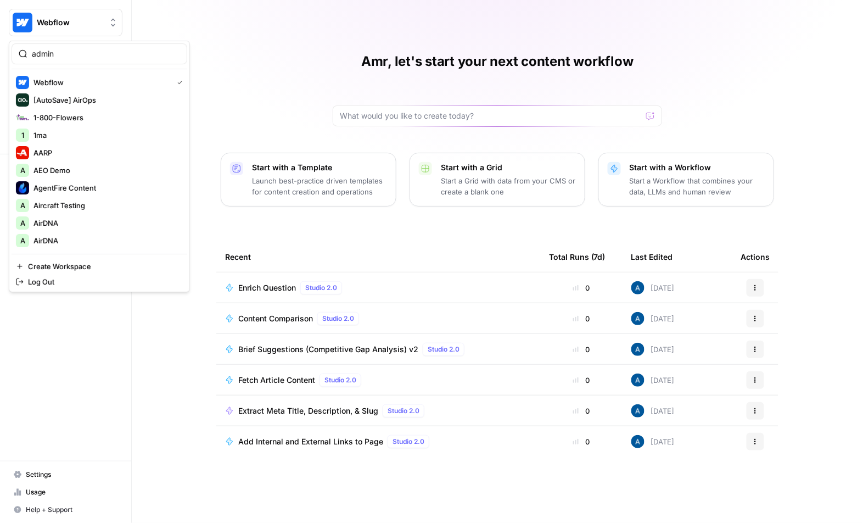
type input "admin"
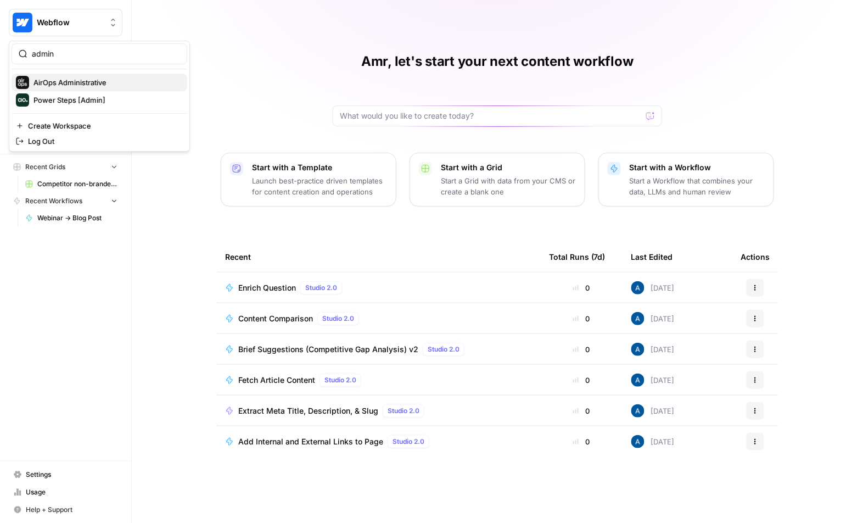
click at [69, 79] on span "AirOps Administrative" at bounding box center [105, 82] width 145 height 11
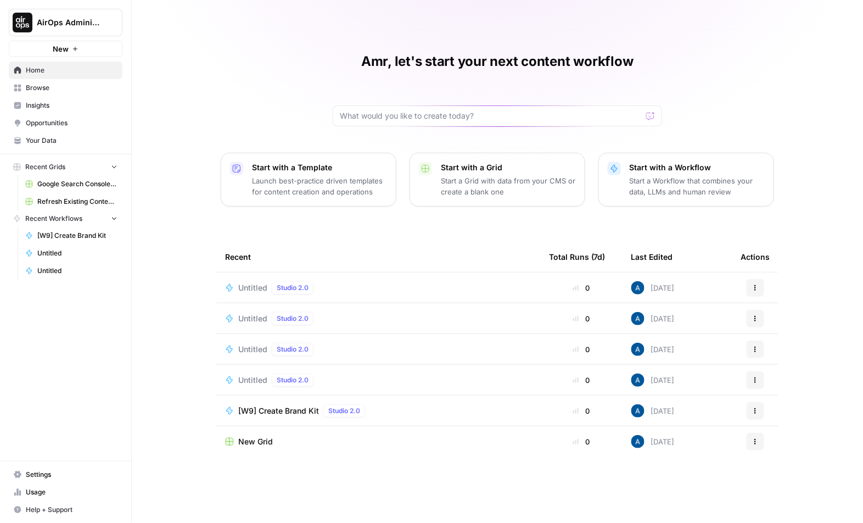
click at [134, 20] on icon "button" at bounding box center [134, 22] width 8 height 8
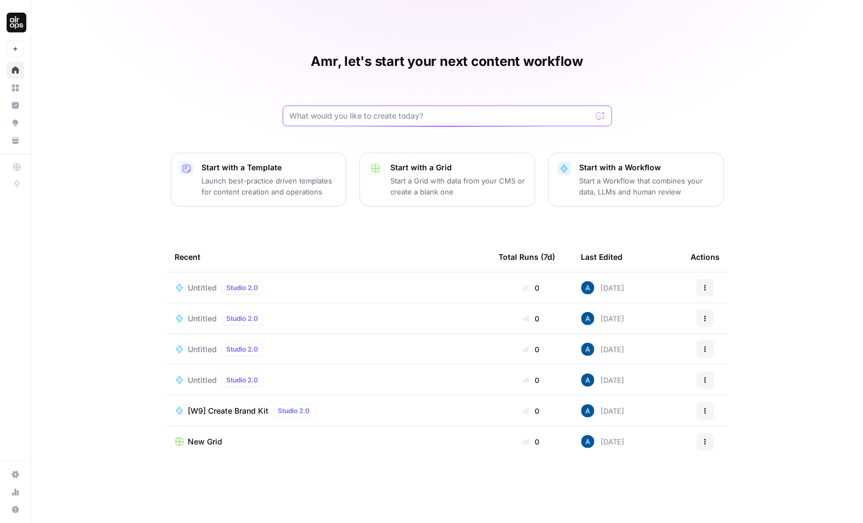
click at [322, 111] on input "text" at bounding box center [441, 115] width 302 height 11
click at [334, 111] on input "text" at bounding box center [441, 115] width 302 height 11
click at [339, 117] on input "text" at bounding box center [441, 115] width 302 height 11
paste input "Create a workflow that takes a keyword input and creates a content brief based …"
type input "Create a workflow that takes a keyword input and creates a content brief based …"
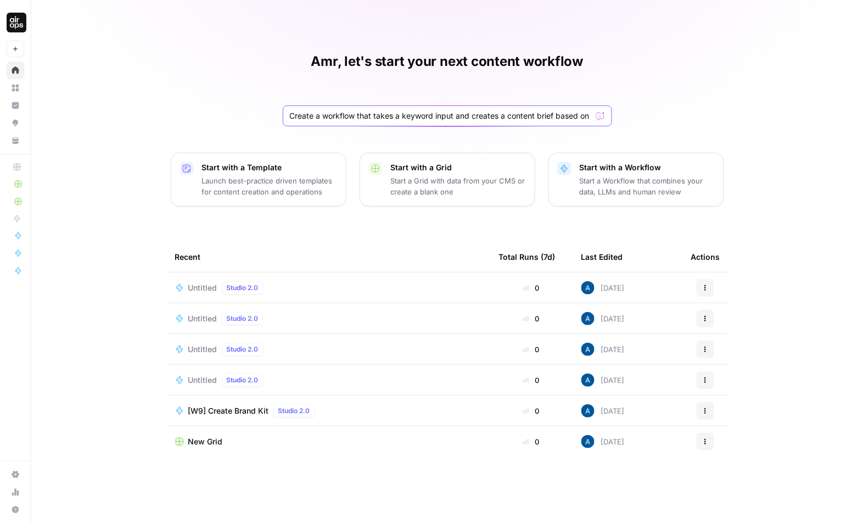
scroll to position [0, 401]
click button "Send" at bounding box center [601, 116] width 14 height 14
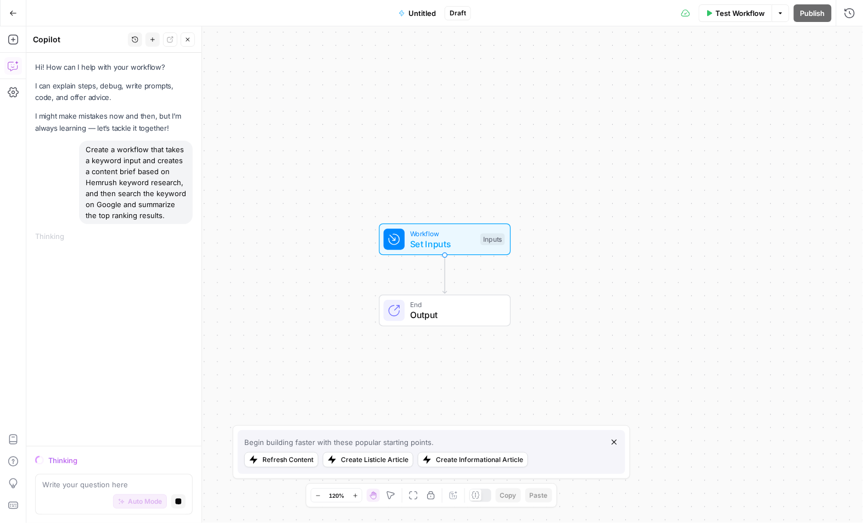
click at [613, 440] on icon "button" at bounding box center [614, 442] width 9 height 9
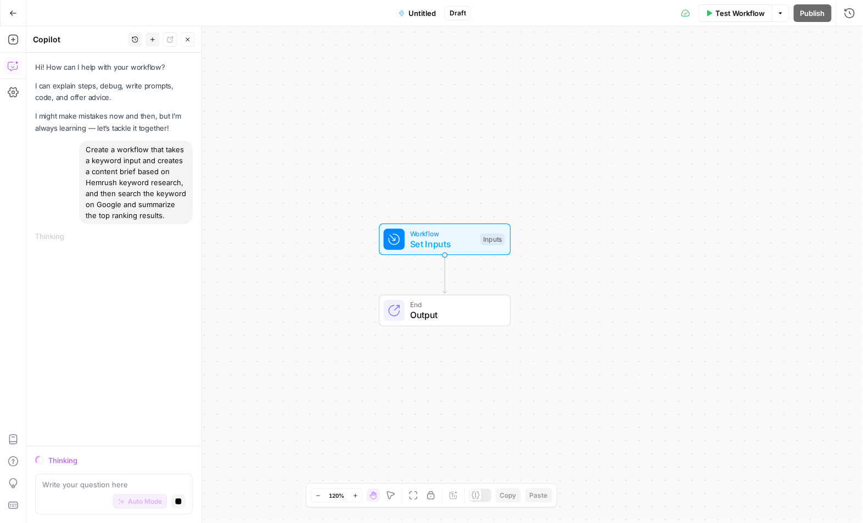
click at [546, 390] on div "Workflow Set Inputs Inputs End Output" at bounding box center [444, 274] width 837 height 496
click at [95, 175] on div "Create a workflow that takes a keyword input and creates a content brief based …" at bounding box center [136, 182] width 114 height 83
click at [103, 180] on div "Create a workflow that takes a keyword input and creates a content brief based …" at bounding box center [136, 182] width 114 height 83
click at [114, 205] on div "Create a workflow that takes a keyword input and creates a content brief based …" at bounding box center [136, 182] width 114 height 83
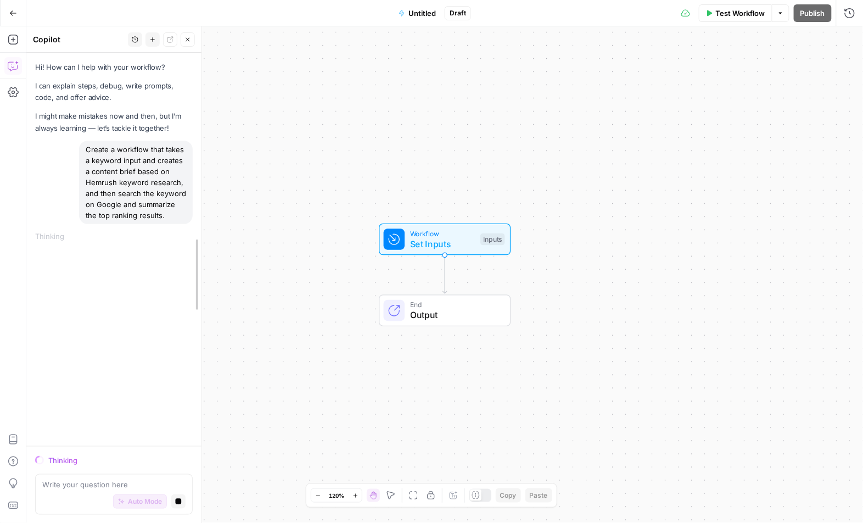
drag, startPoint x: 199, startPoint y: 223, endPoint x: 240, endPoint y: 227, distance: 41.3
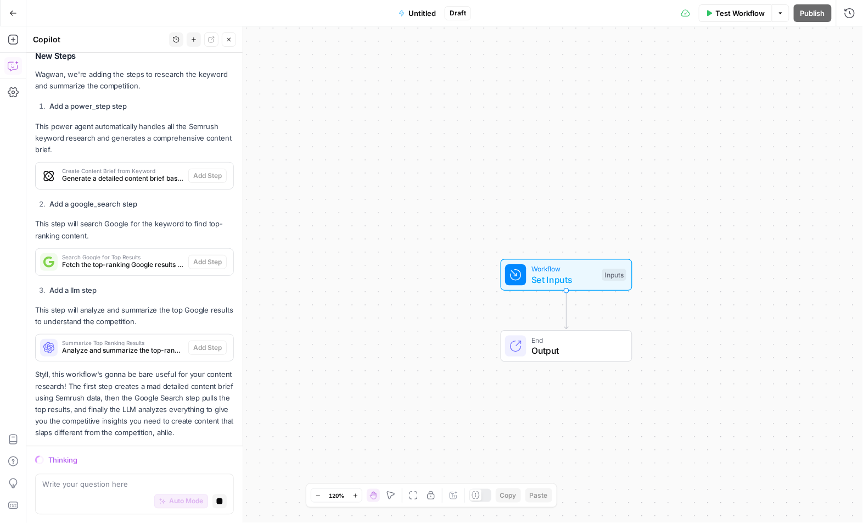
scroll to position [542, 0]
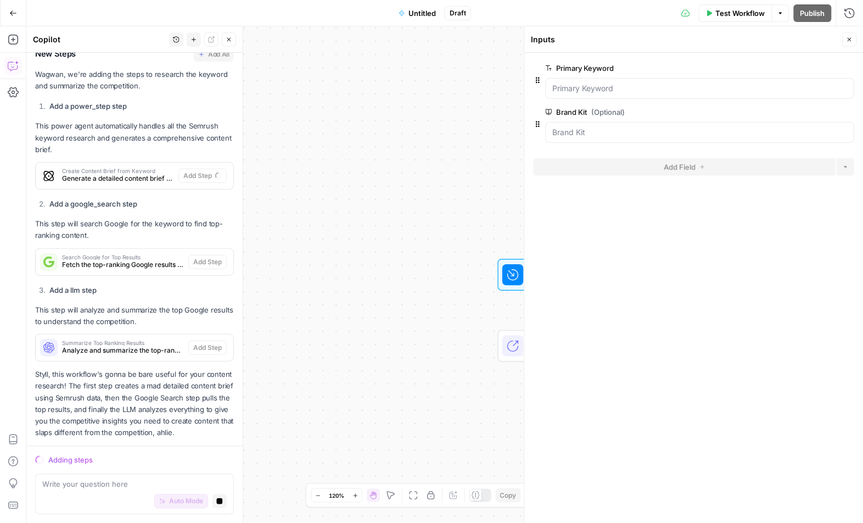
drag, startPoint x: 400, startPoint y: 177, endPoint x: 289, endPoint y: 135, distance: 118.9
click at [289, 135] on div "Workflow Set Inputs Inputs End Output" at bounding box center [444, 274] width 837 height 496
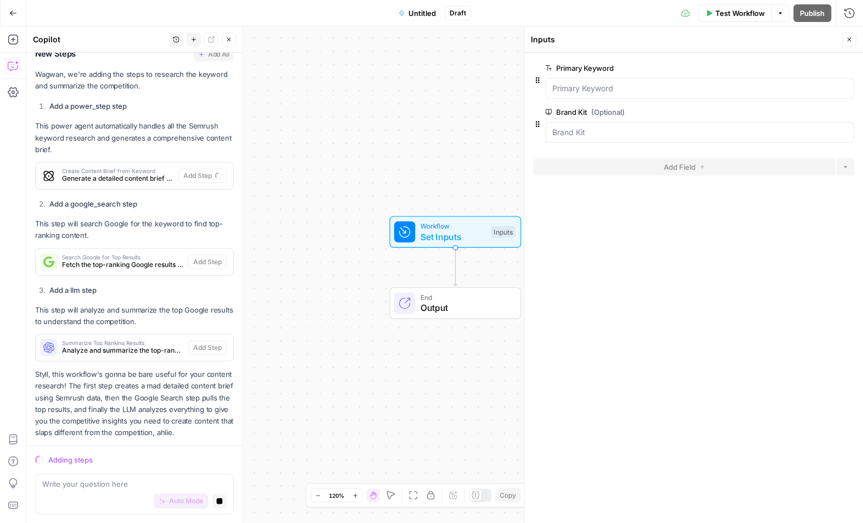
drag, startPoint x: 406, startPoint y: 147, endPoint x: 354, endPoint y: 147, distance: 52.7
click at [354, 147] on div "Workflow Set Inputs Inputs End Output" at bounding box center [444, 274] width 837 height 496
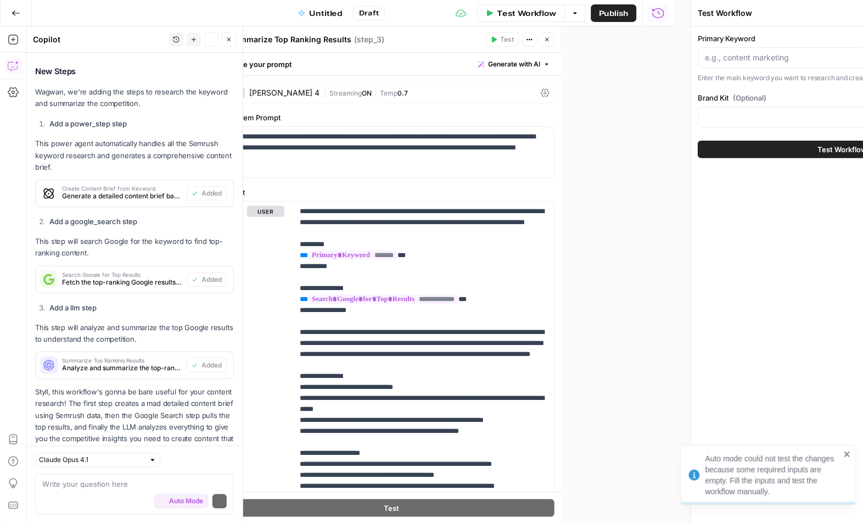
scroll to position [578, 0]
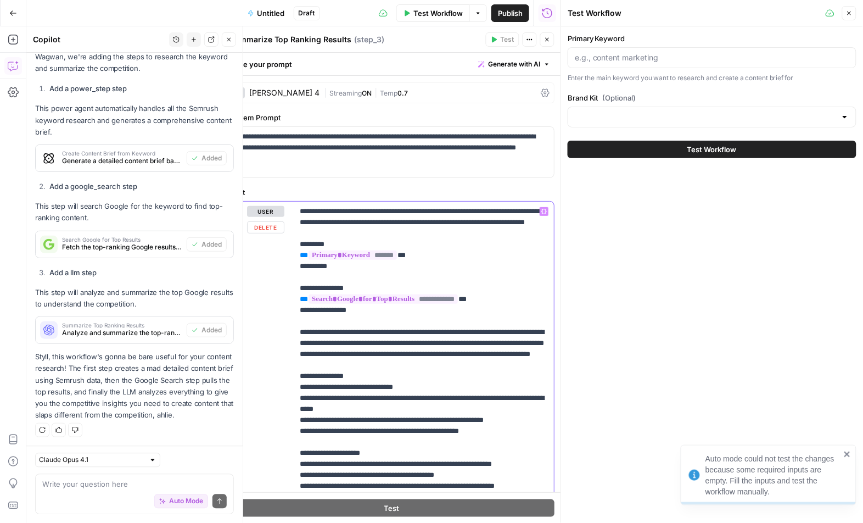
click at [410, 354] on p "**********" at bounding box center [424, 524] width 248 height 637
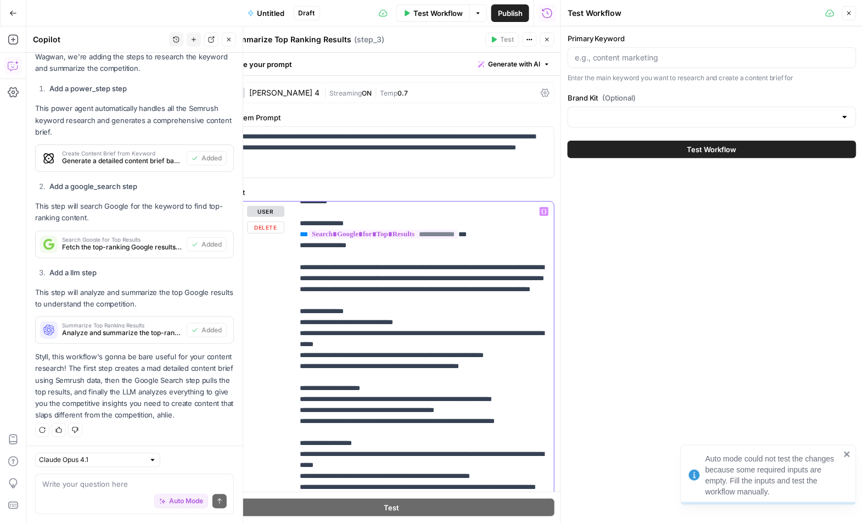
scroll to position [0, 0]
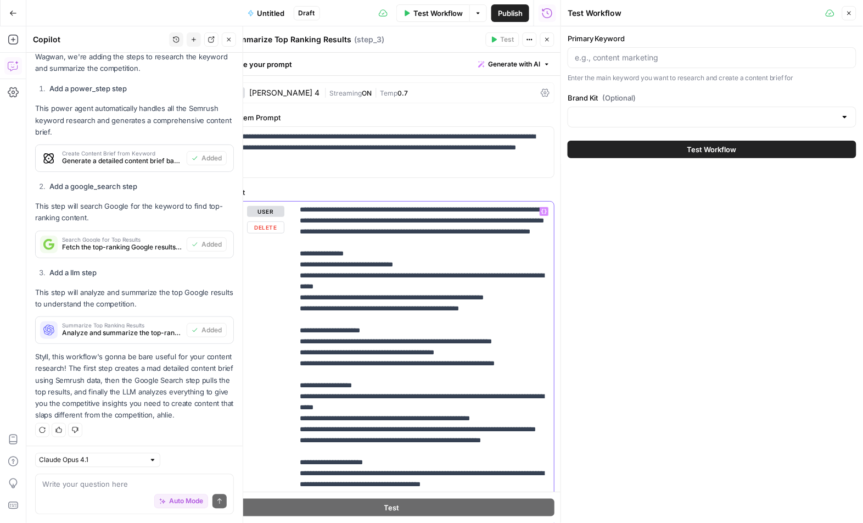
click at [389, 342] on p "**********" at bounding box center [424, 401] width 248 height 637
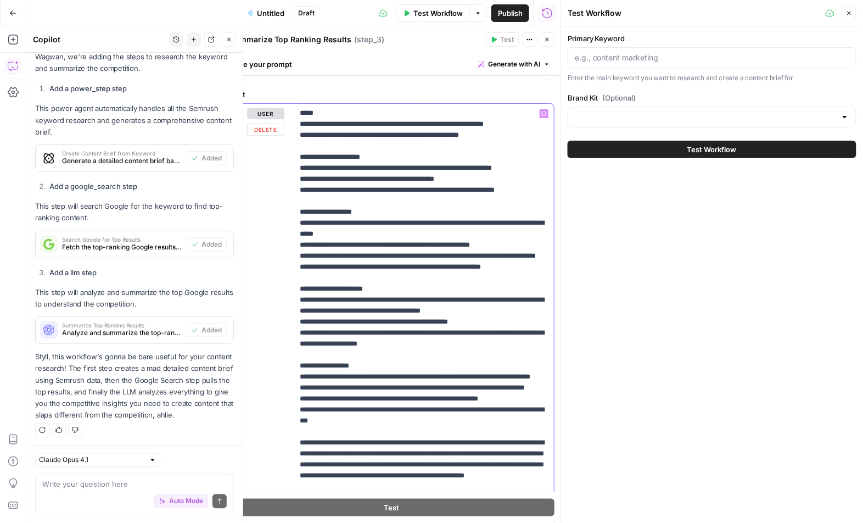
scroll to position [125, 0]
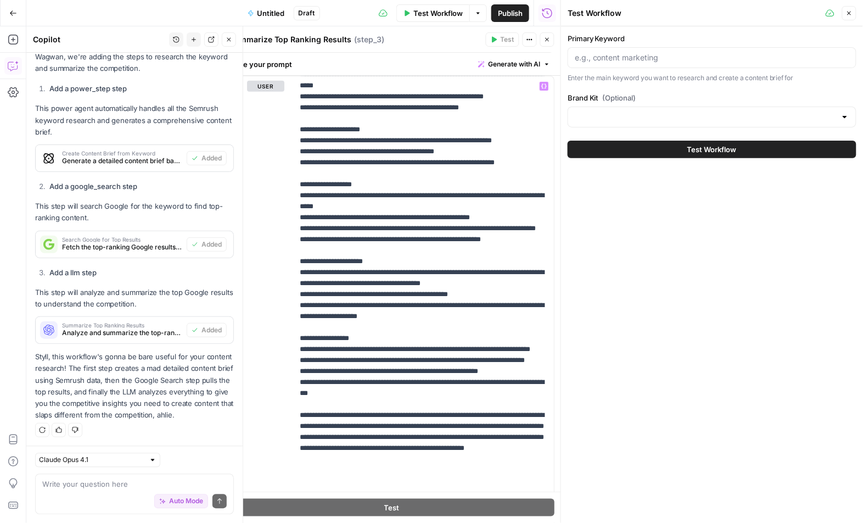
click at [552, 37] on button "Close" at bounding box center [547, 39] width 14 height 14
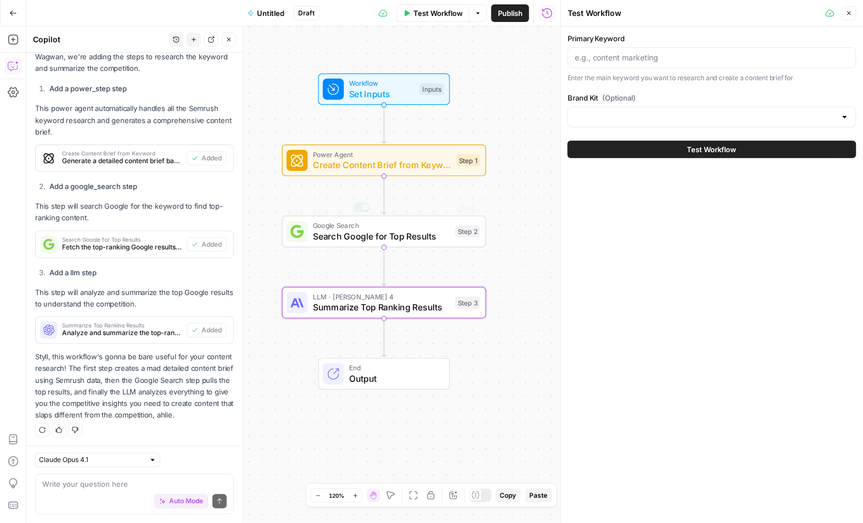
click at [396, 240] on span "Search Google for Top Results" at bounding box center [381, 235] width 137 height 13
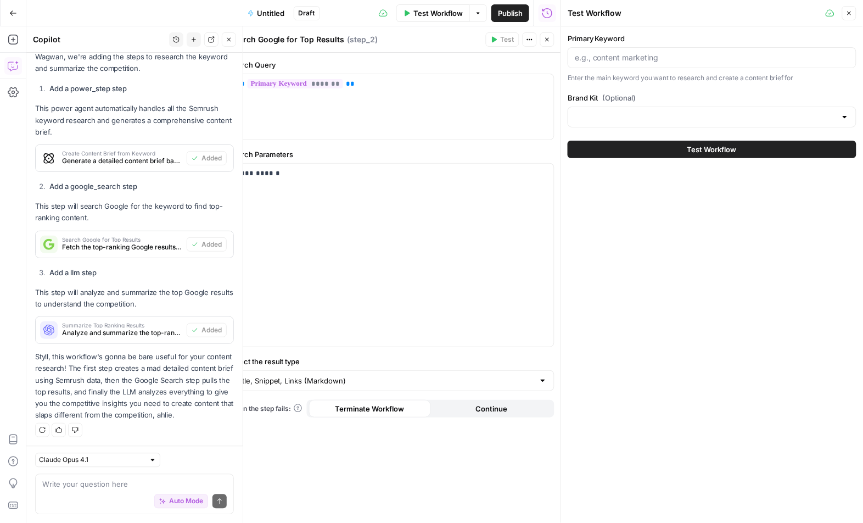
click at [551, 35] on button "Close" at bounding box center [547, 39] width 14 height 14
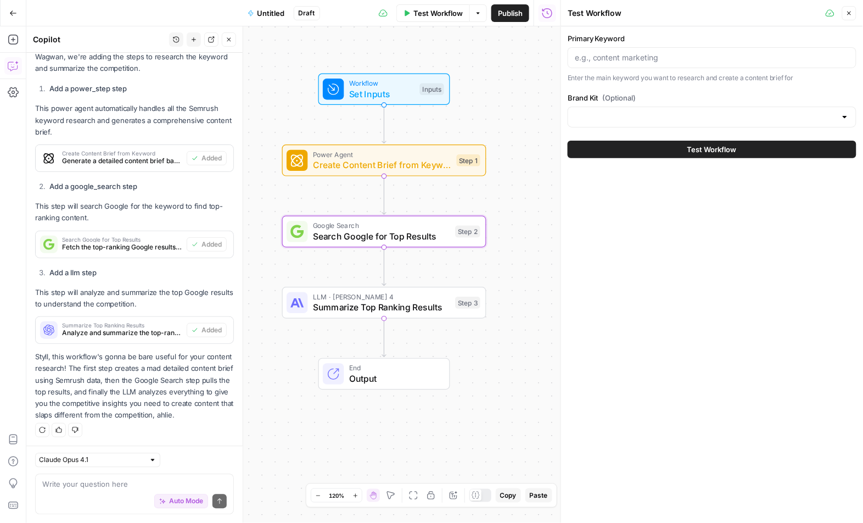
click at [369, 171] on span "Create Content Brief from Keyword" at bounding box center [382, 164] width 138 height 13
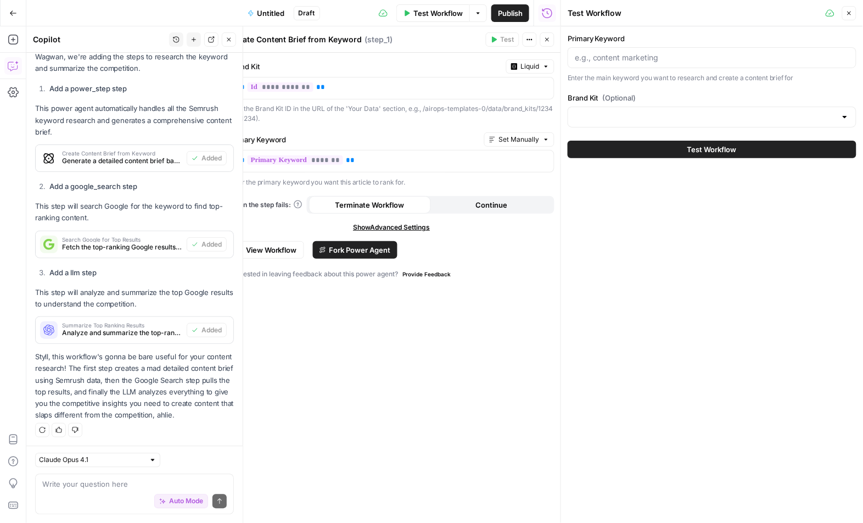
click at [361, 247] on span "Fork Power Agent" at bounding box center [359, 249] width 61 height 11
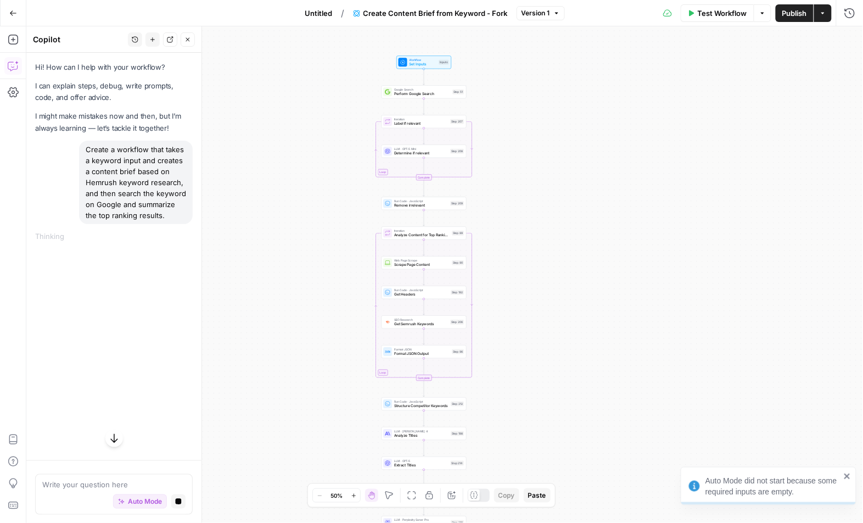
click at [315, 12] on span "Untitled" at bounding box center [318, 13] width 27 height 11
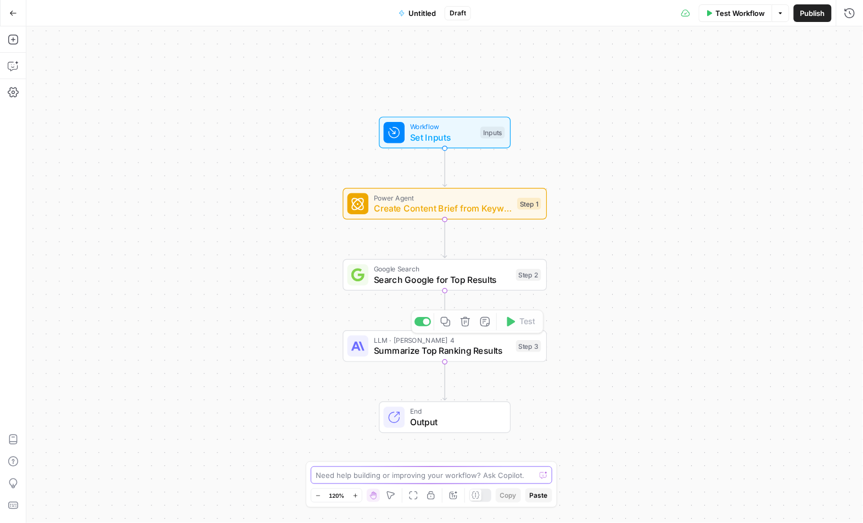
click at [404, 477] on textarea at bounding box center [426, 474] width 220 height 11
